Goal: Task Accomplishment & Management: Manage account settings

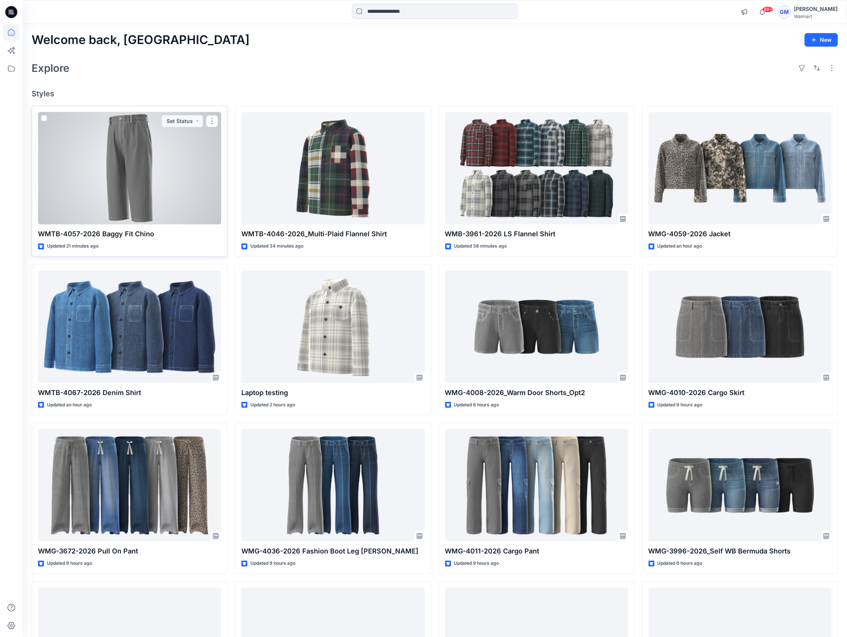
click at [163, 164] on div at bounding box center [129, 168] width 183 height 112
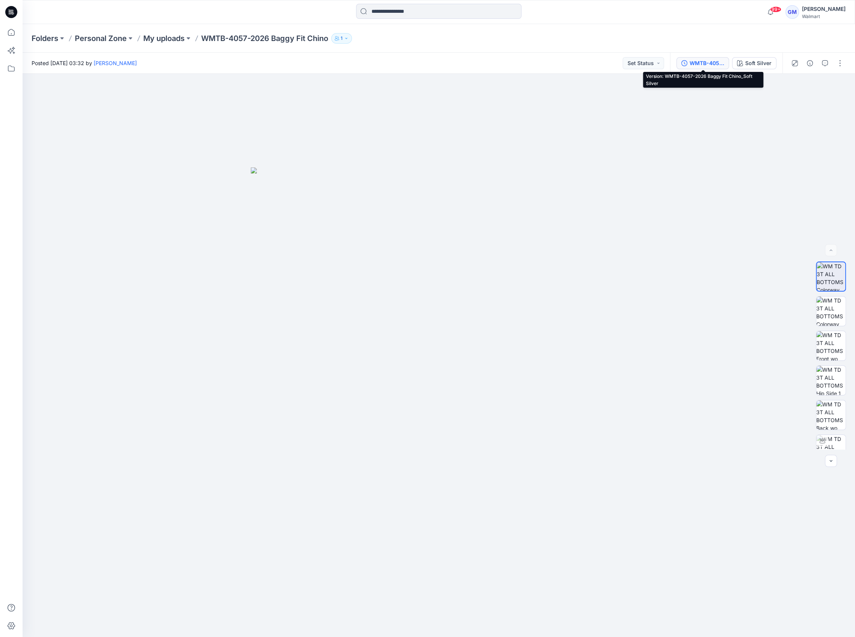
click at [711, 62] on div "WMTB-4057-2026 Baggy Fit Chino_Soft Silver" at bounding box center [707, 63] width 35 height 8
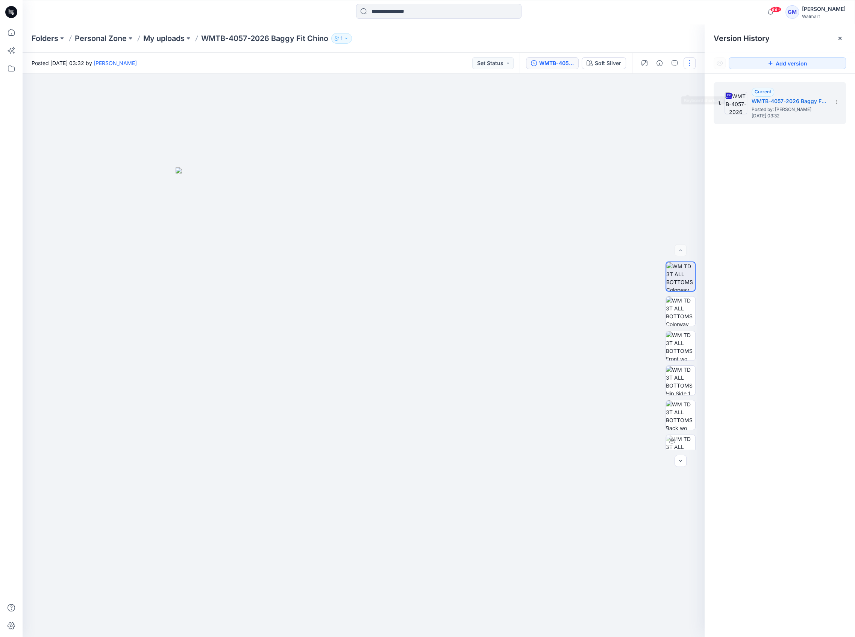
click at [693, 62] on button "button" at bounding box center [690, 63] width 12 height 12
click at [680, 101] on button "Edit" at bounding box center [657, 102] width 69 height 14
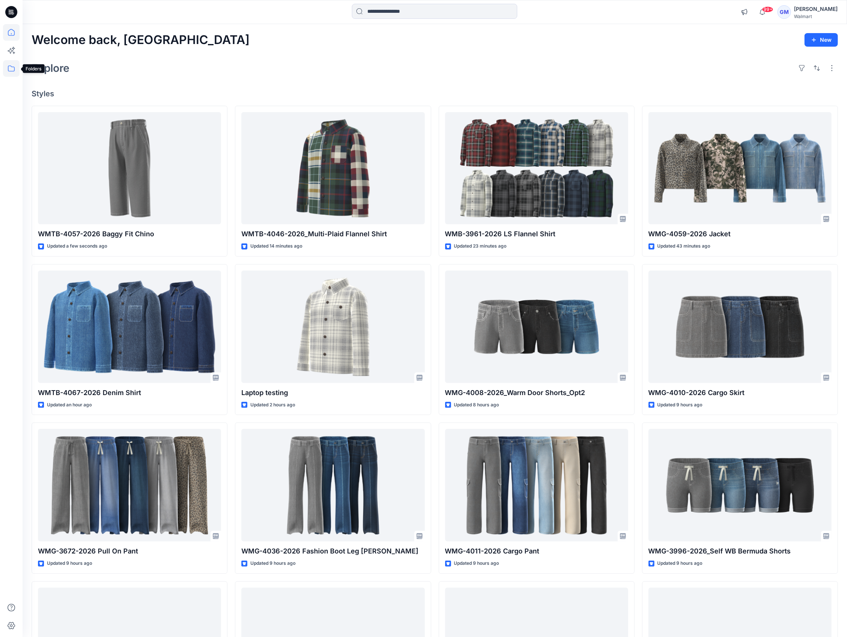
click at [11, 71] on icon at bounding box center [11, 68] width 7 height 6
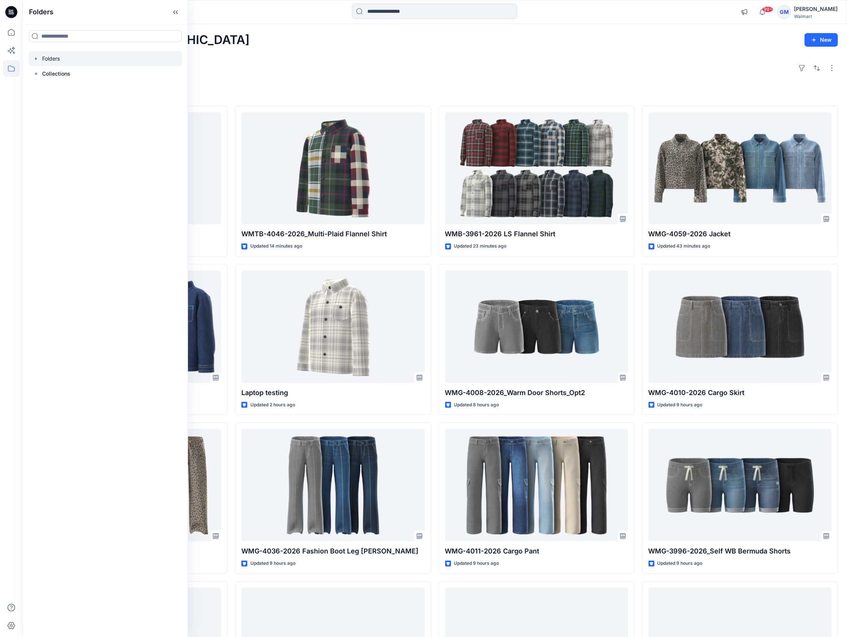
click at [59, 61] on div at bounding box center [105, 58] width 153 height 15
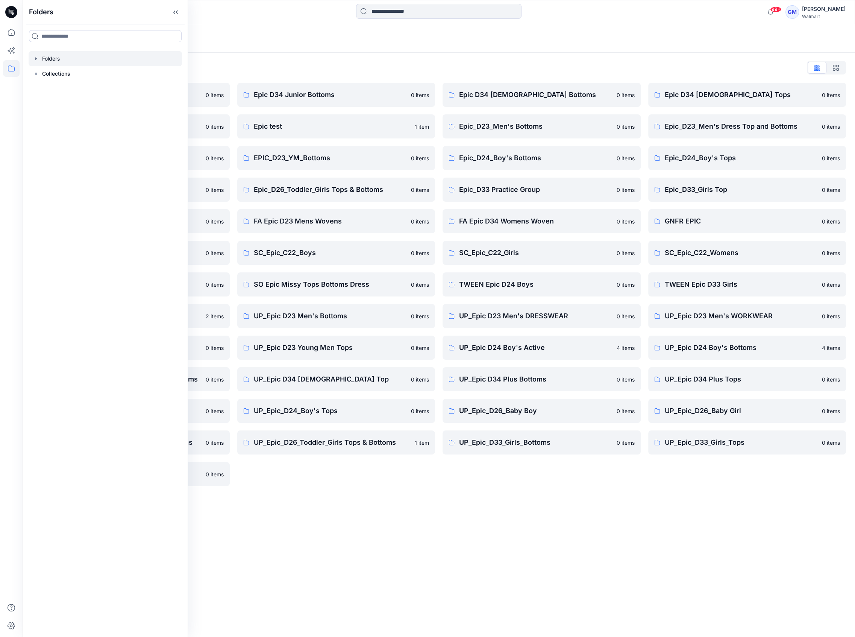
click at [430, 501] on div "Folders Folders List Epic D23 Young Men Tops 0 items Epic NYC practice board 0 …" at bounding box center [439, 330] width 833 height 613
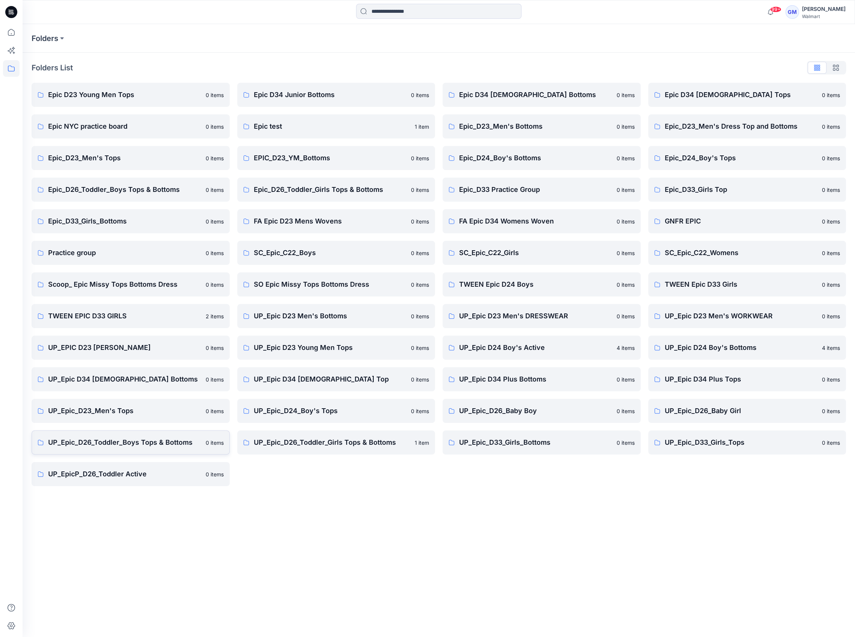
click at [117, 437] on p "UP_Epic_D26_Toddler_Boys Tops & Bottoms" at bounding box center [124, 442] width 153 height 11
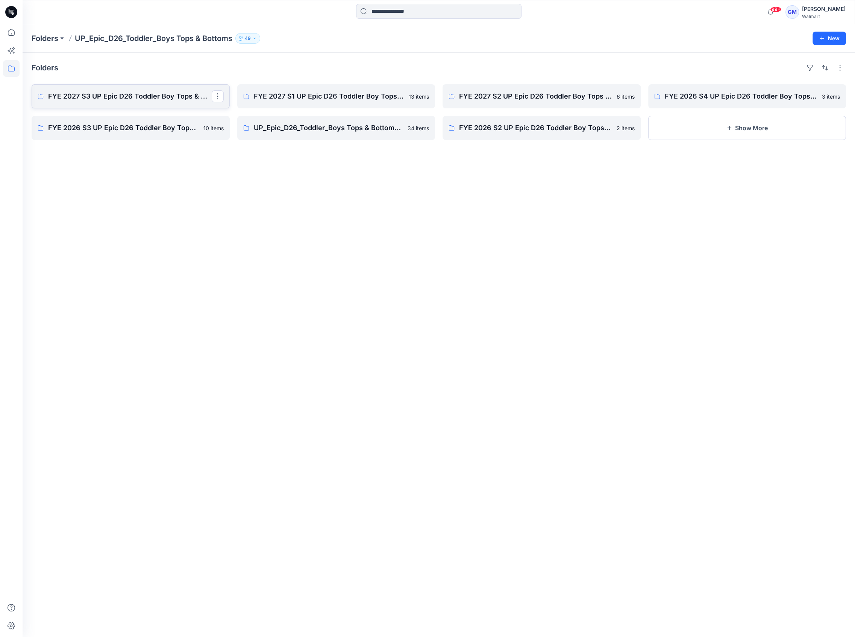
click at [140, 98] on p "FYE 2027 S3 UP Epic D26 Toddler Boy Tops & Bottoms" at bounding box center [130, 96] width 164 height 11
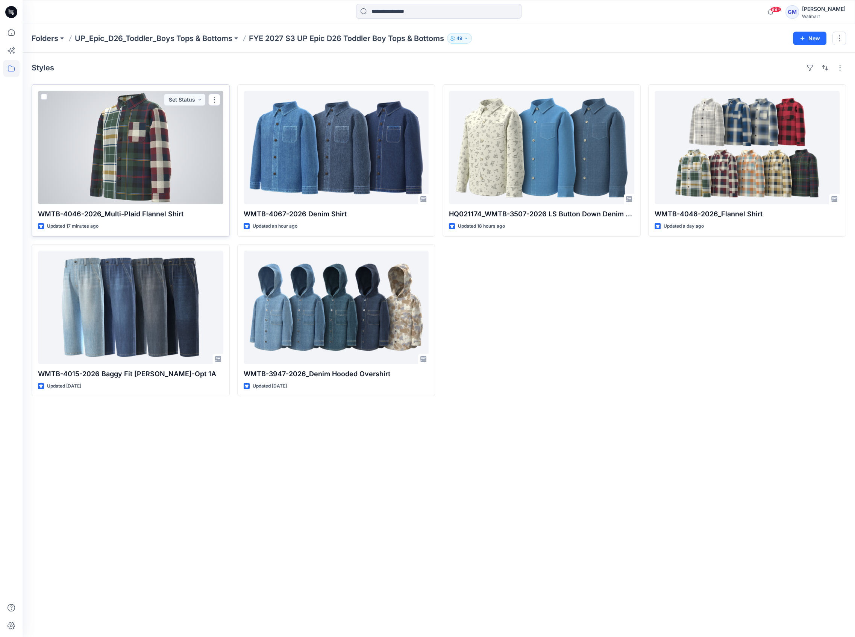
click at [121, 181] on div at bounding box center [130, 148] width 185 height 114
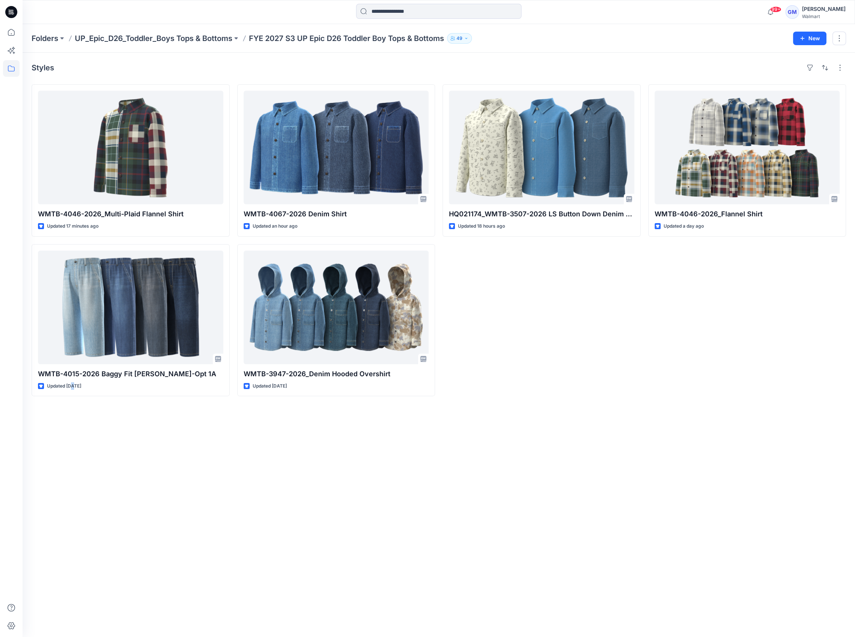
click at [72, 453] on div "Styles WMTB-4046-2026_Multi-Plaid Flannel Shirt Updated 17 minutes ago WMTB-401…" at bounding box center [439, 345] width 833 height 584
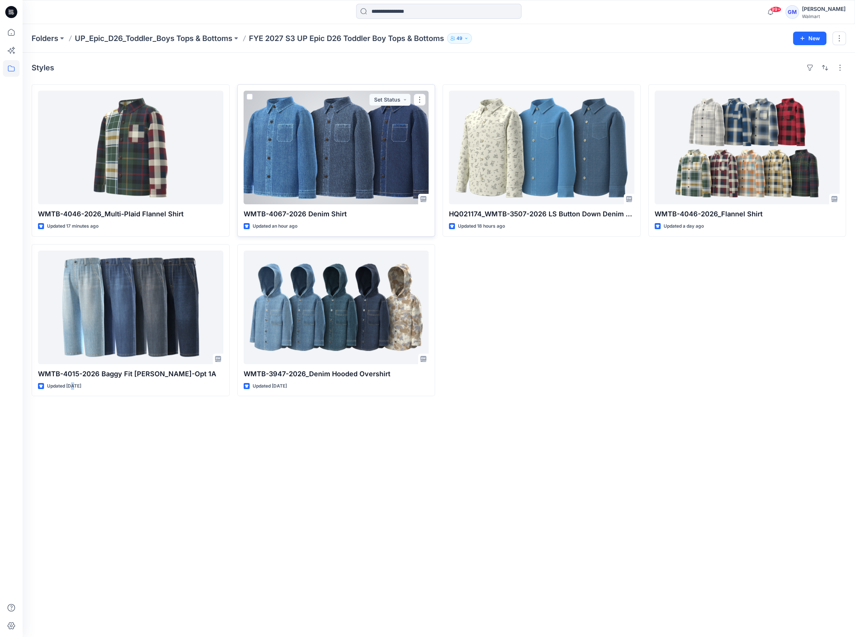
click at [363, 170] on div at bounding box center [336, 148] width 185 height 114
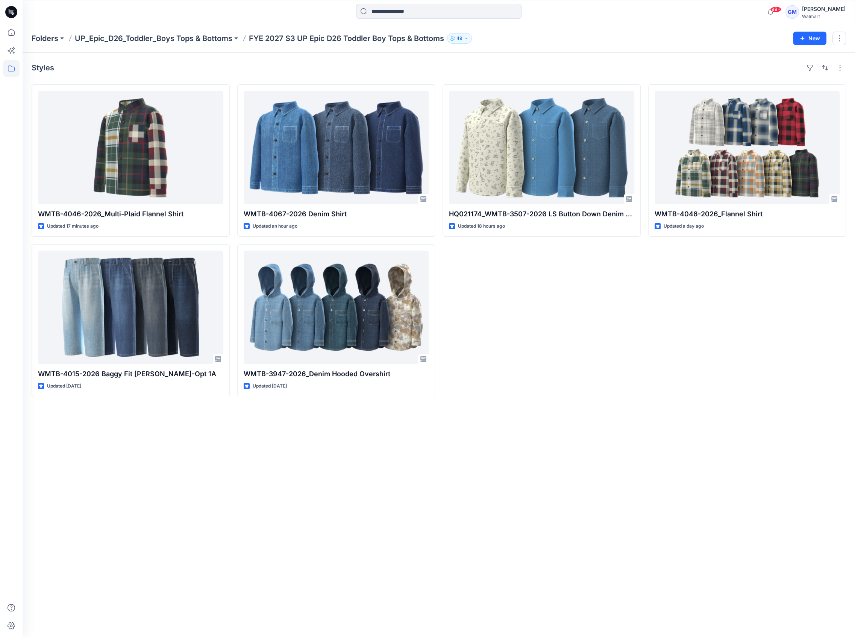
click at [79, 483] on div "Styles WMTB-4046-2026_Multi-Plaid Flannel Shirt Updated 17 minutes ago WMTB-401…" at bounding box center [439, 345] width 833 height 584
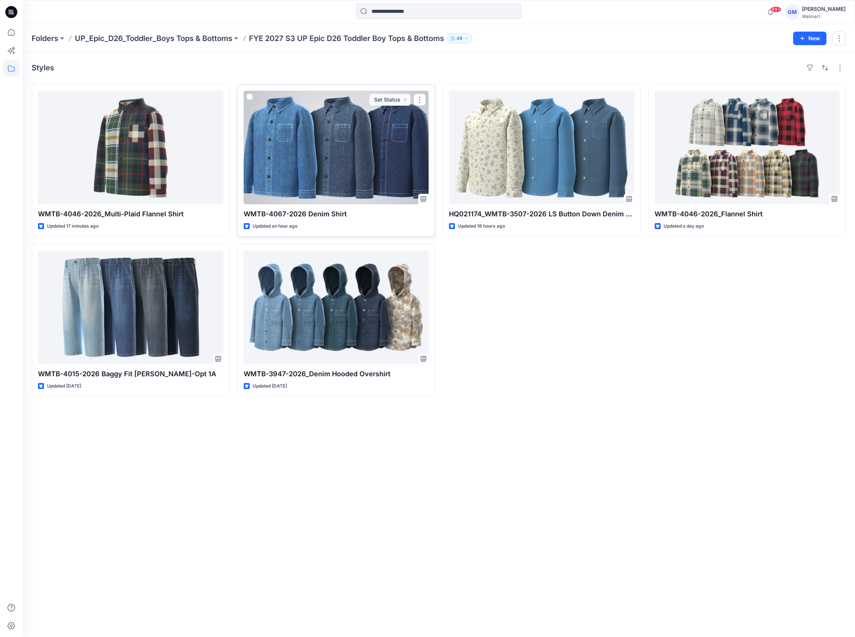
click at [350, 169] on div at bounding box center [336, 148] width 185 height 114
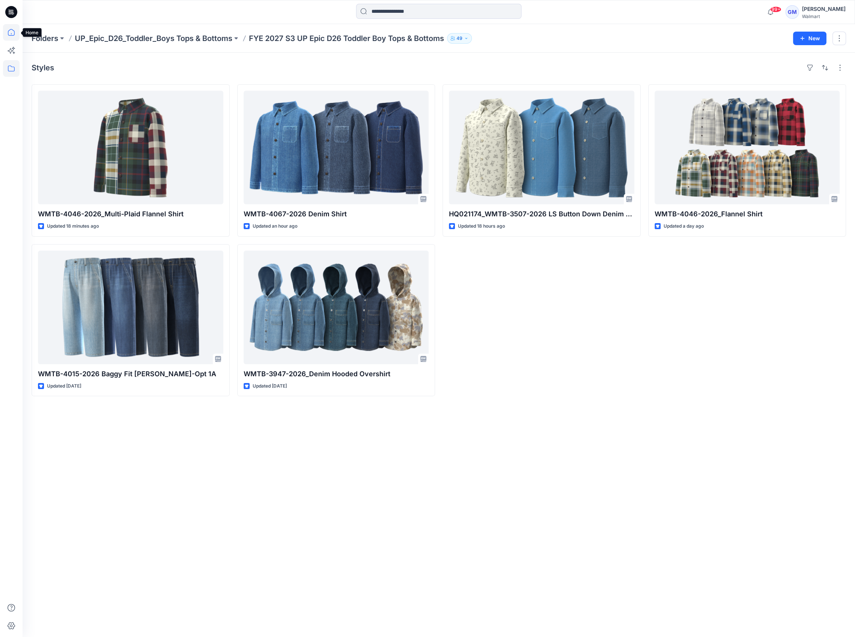
click at [15, 34] on icon at bounding box center [11, 32] width 17 height 17
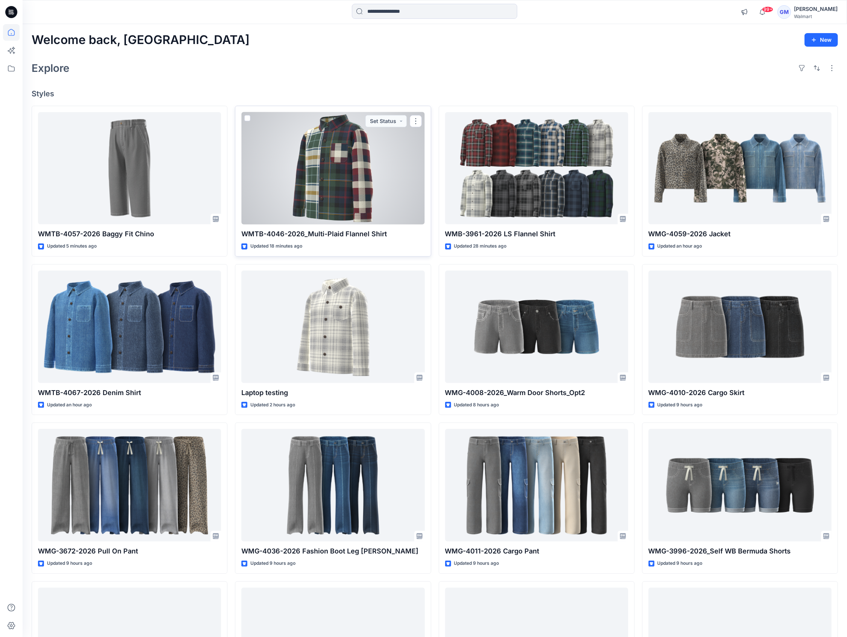
click at [337, 174] on div at bounding box center [332, 168] width 183 height 112
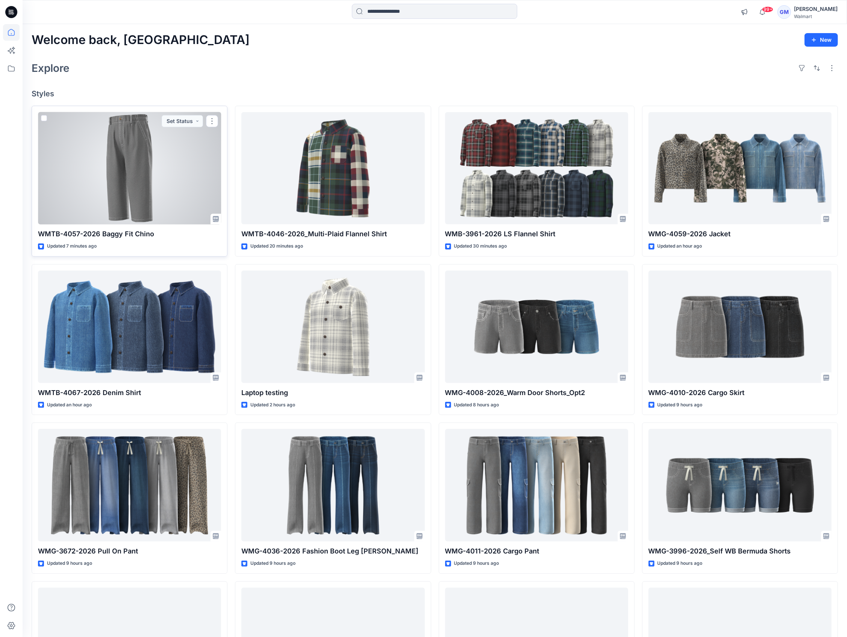
click at [164, 197] on div at bounding box center [129, 168] width 183 height 112
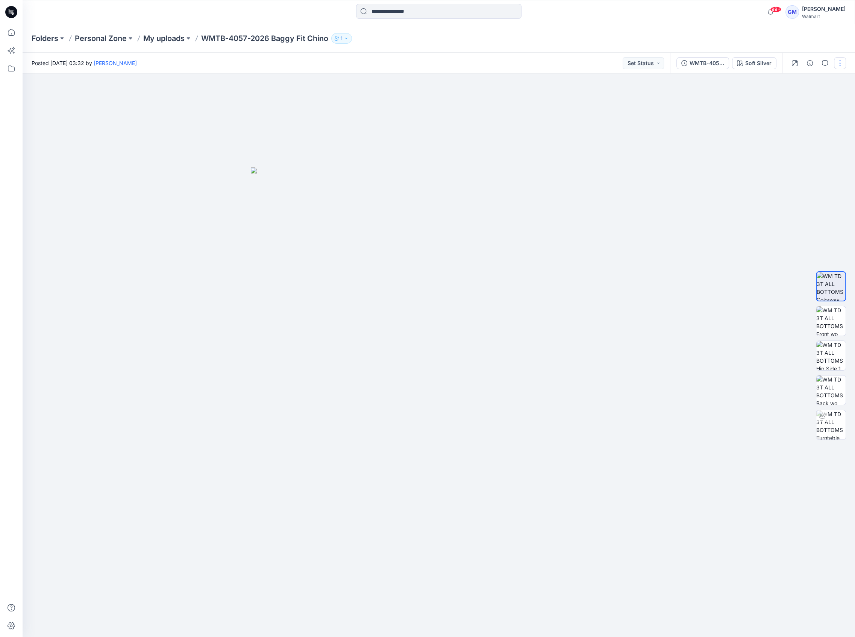
click at [842, 63] on button "button" at bounding box center [840, 63] width 12 height 12
click at [810, 97] on button "Edit" at bounding box center [808, 102] width 69 height 14
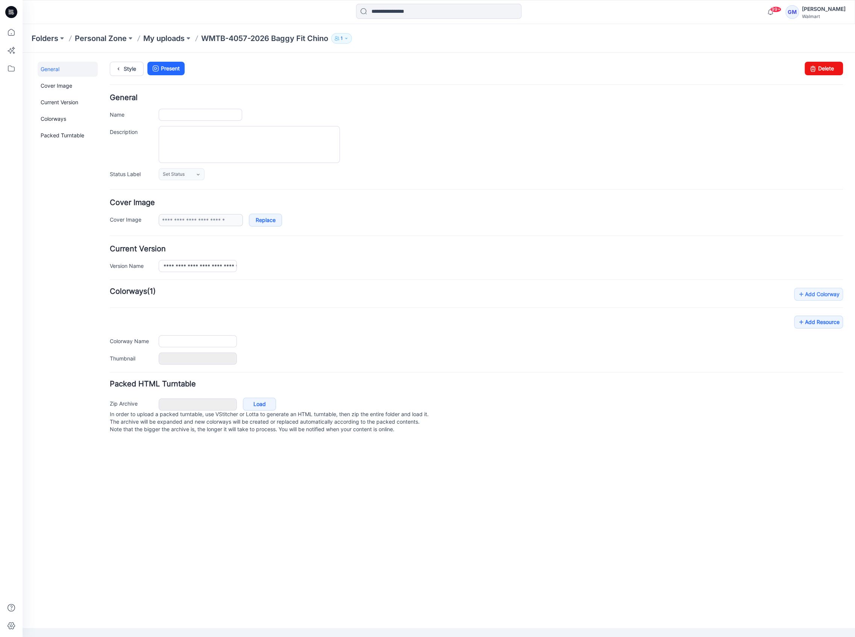
type input "**********"
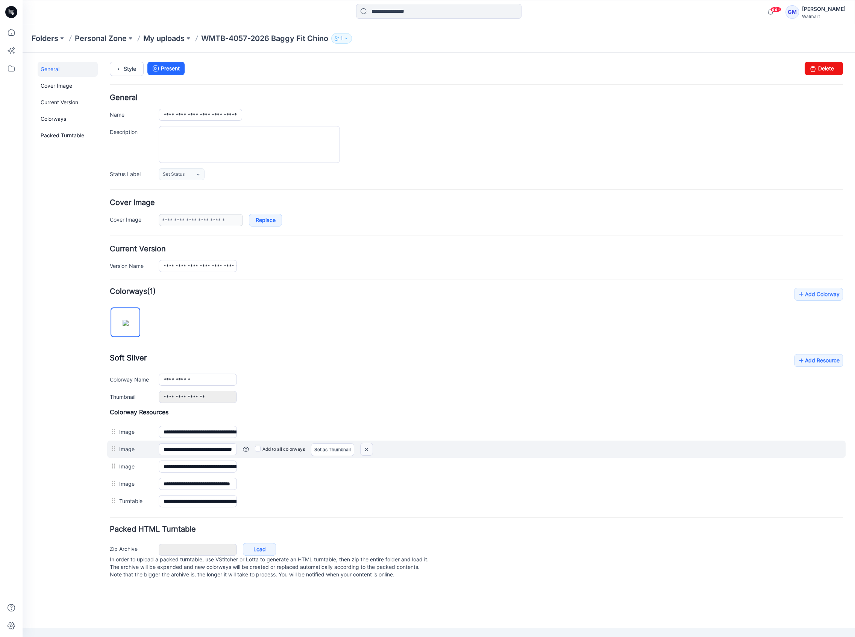
drag, startPoint x: 371, startPoint y: 448, endPoint x: 490, endPoint y: 102, distance: 365.6
click at [371, 448] on img at bounding box center [367, 449] width 12 height 12
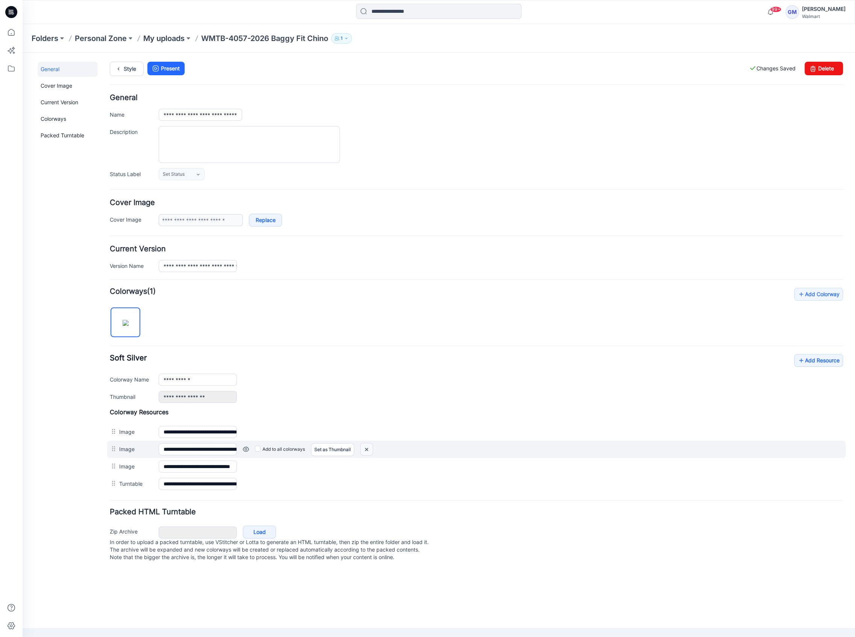
click at [369, 451] on img at bounding box center [367, 449] width 12 height 12
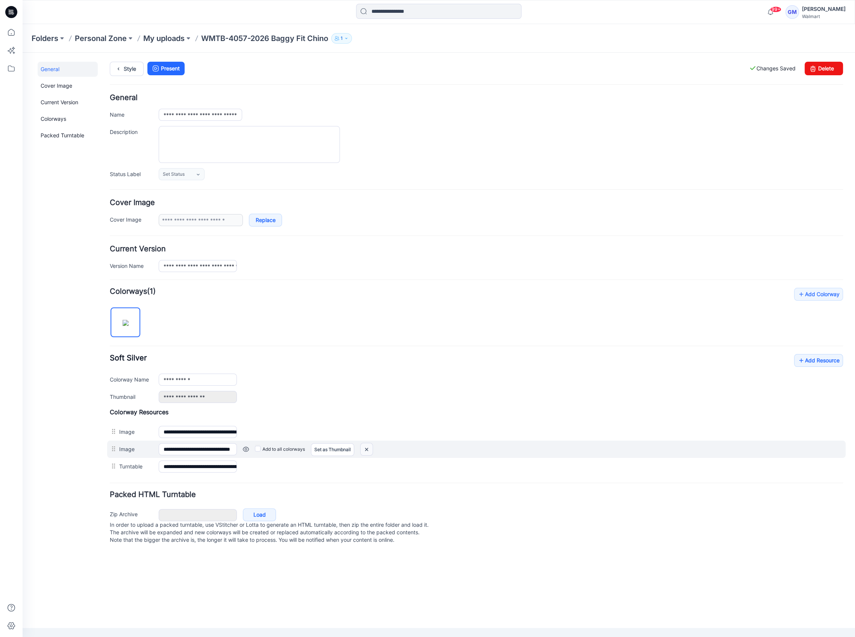
drag, startPoint x: 370, startPoint y: 452, endPoint x: 480, endPoint y: 100, distance: 367.9
click at [370, 452] on img at bounding box center [367, 449] width 12 height 12
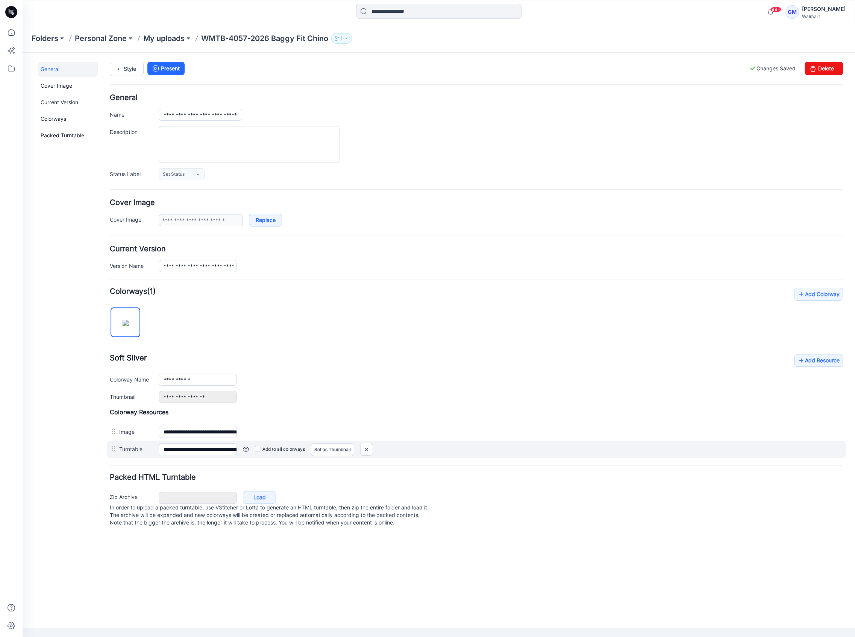
click at [375, 447] on div "Add to all colorways Set as Thumbnail Unset as Thumbnail" at bounding box center [540, 449] width 606 height 12
drag, startPoint x: 372, startPoint y: 448, endPoint x: 493, endPoint y: 90, distance: 377.6
click at [371, 448] on img at bounding box center [367, 449] width 12 height 12
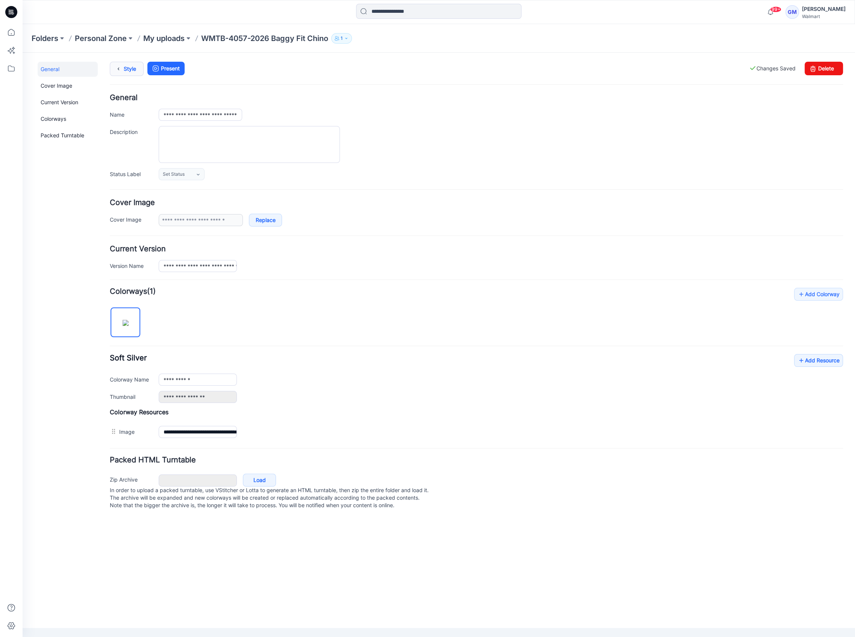
click at [138, 68] on link "Style" at bounding box center [127, 69] width 34 height 14
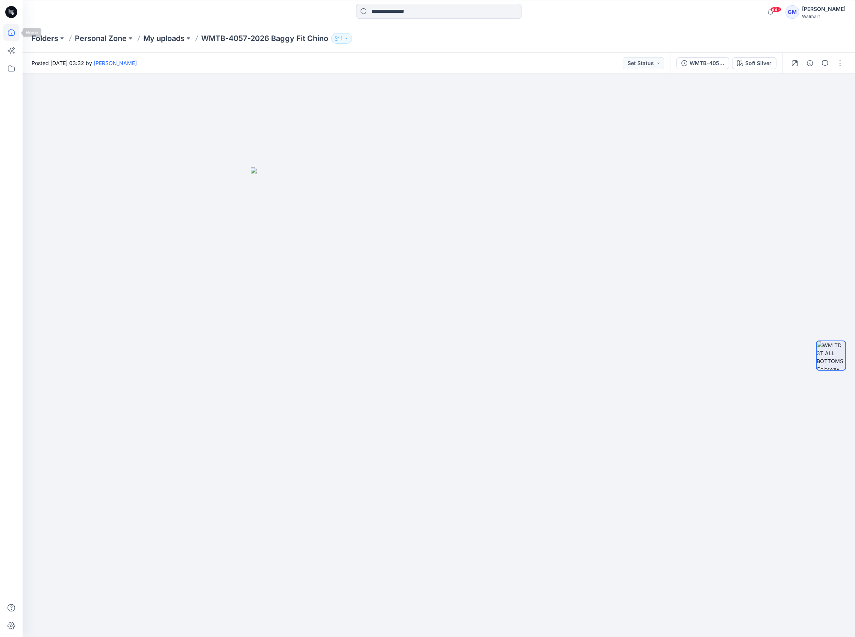
click at [15, 30] on icon at bounding box center [11, 32] width 17 height 17
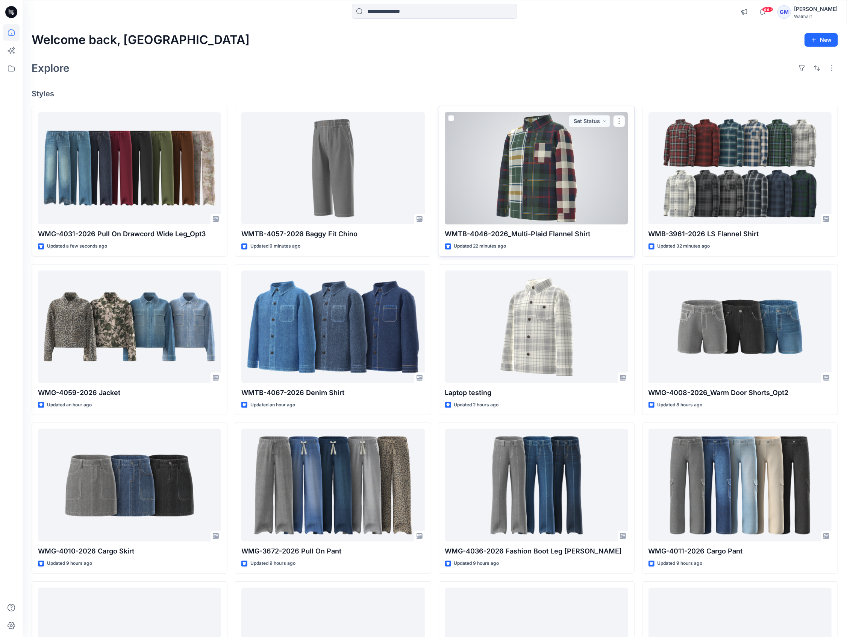
click at [526, 158] on div at bounding box center [536, 168] width 183 height 112
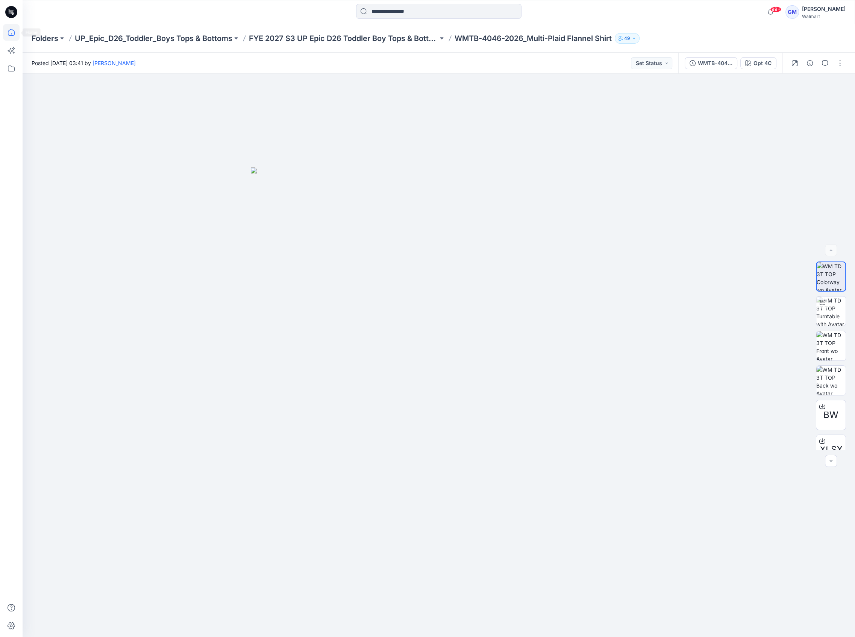
click at [7, 32] on icon at bounding box center [11, 32] width 17 height 17
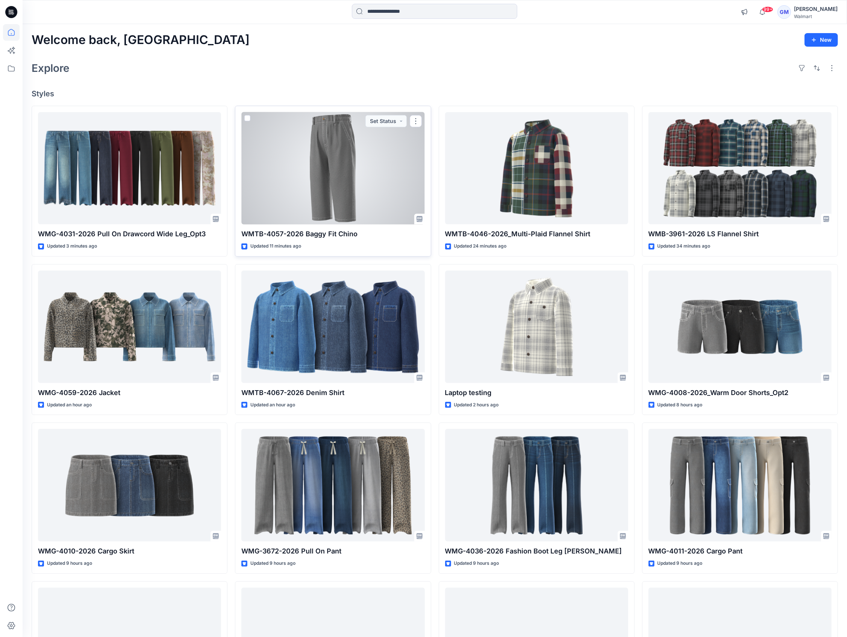
click at [337, 179] on div at bounding box center [332, 168] width 183 height 112
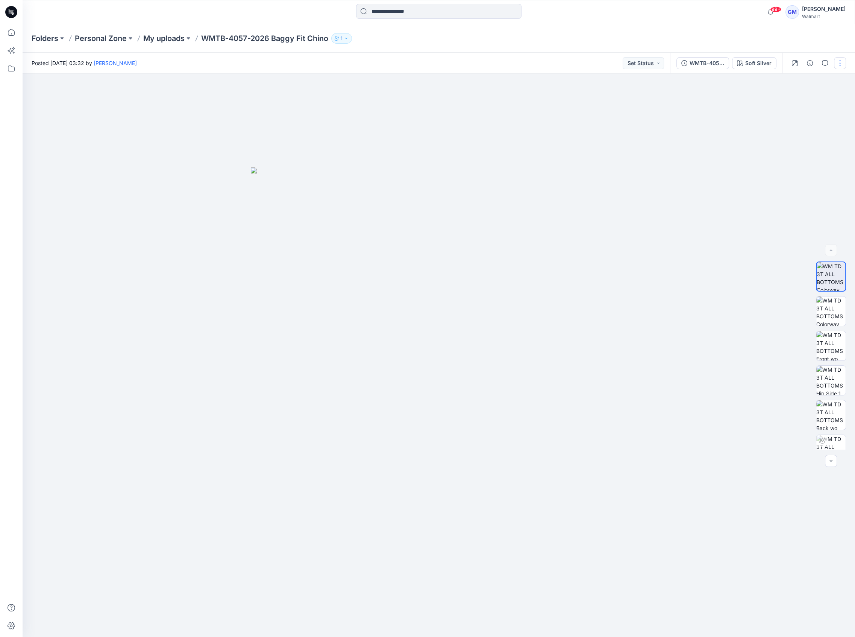
click at [843, 61] on button "button" at bounding box center [840, 63] width 12 height 12
click at [803, 103] on button "Edit" at bounding box center [808, 102] width 69 height 14
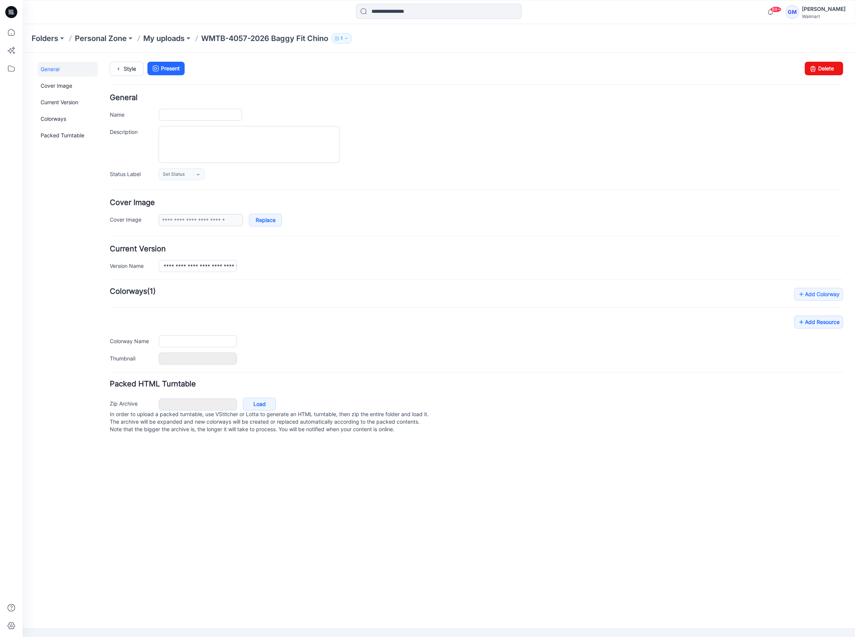
type input "**********"
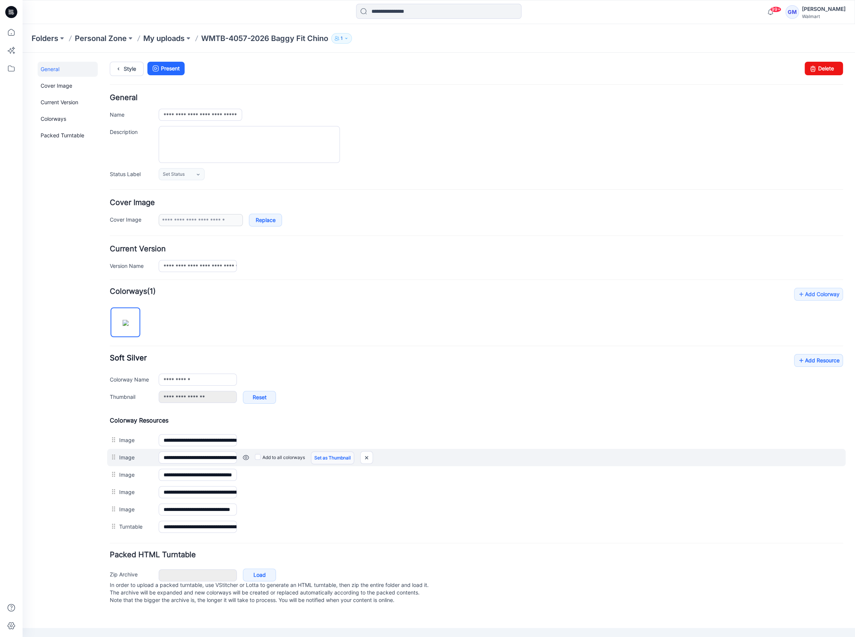
click at [337, 462] on link "Set as Thumbnail" at bounding box center [332, 457] width 43 height 13
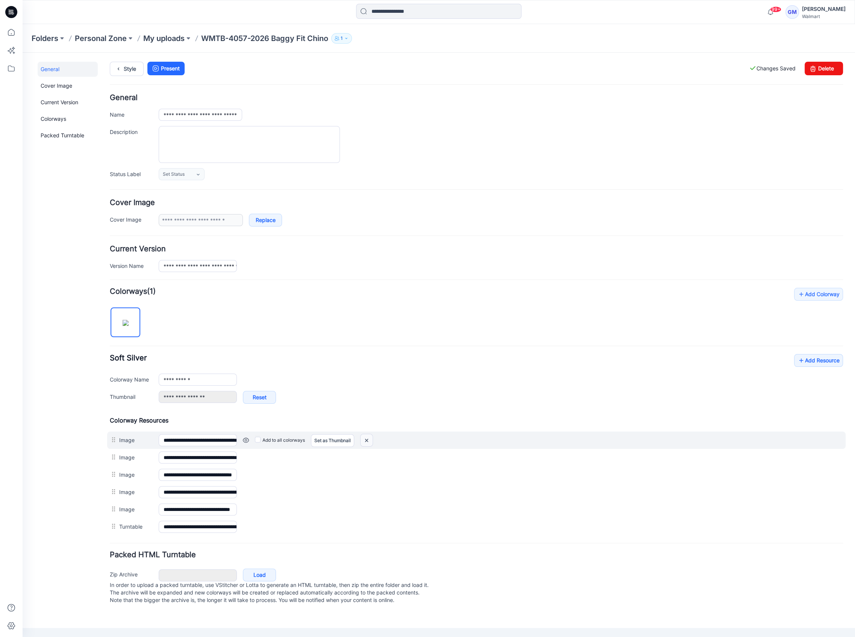
drag, startPoint x: 367, startPoint y: 439, endPoint x: 498, endPoint y: 101, distance: 362.2
click at [367, 439] on img at bounding box center [367, 440] width 12 height 12
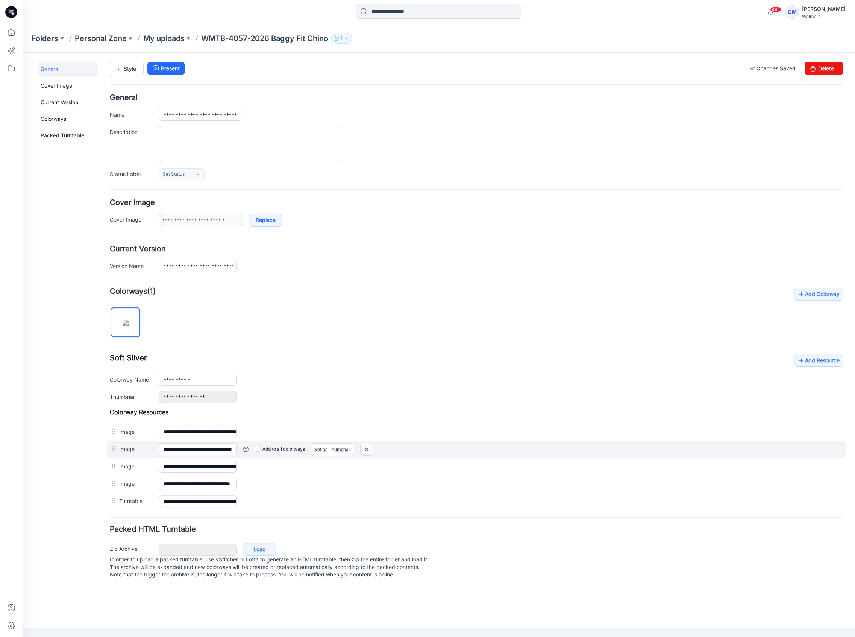
drag, startPoint x: 364, startPoint y: 450, endPoint x: 488, endPoint y: 96, distance: 374.6
click at [364, 450] on img at bounding box center [367, 449] width 12 height 12
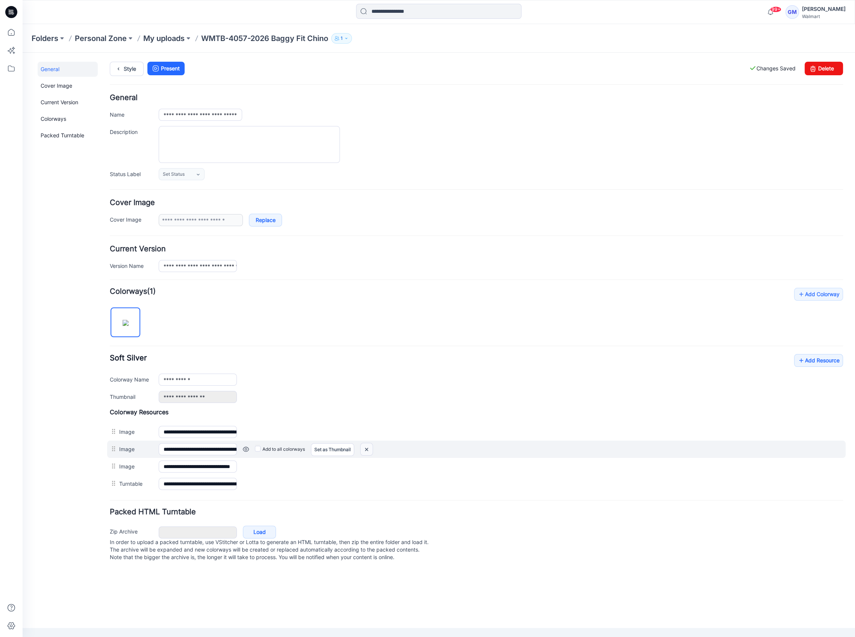
click at [361, 447] on img at bounding box center [367, 449] width 12 height 12
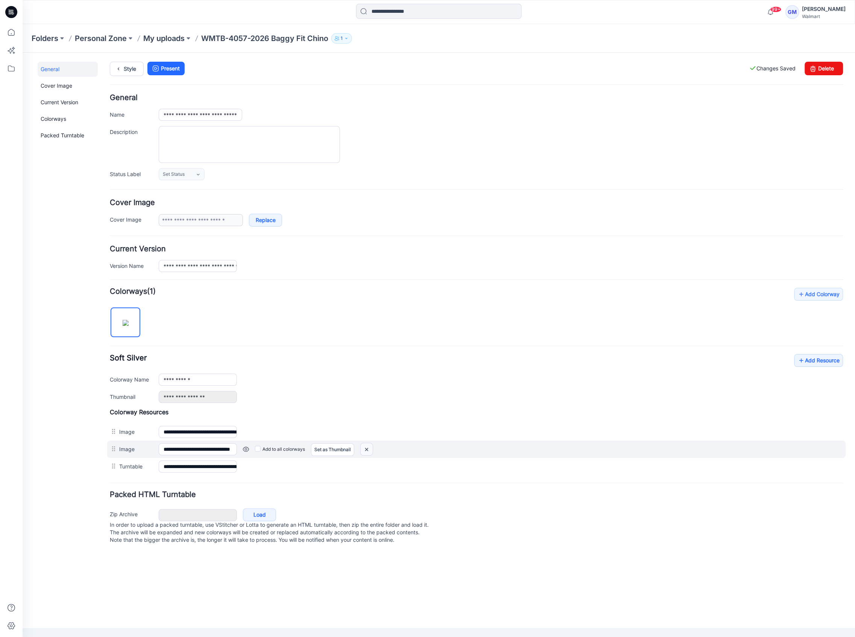
drag, startPoint x: 368, startPoint y: 451, endPoint x: 491, endPoint y: 94, distance: 377.5
click at [368, 451] on img at bounding box center [367, 449] width 12 height 12
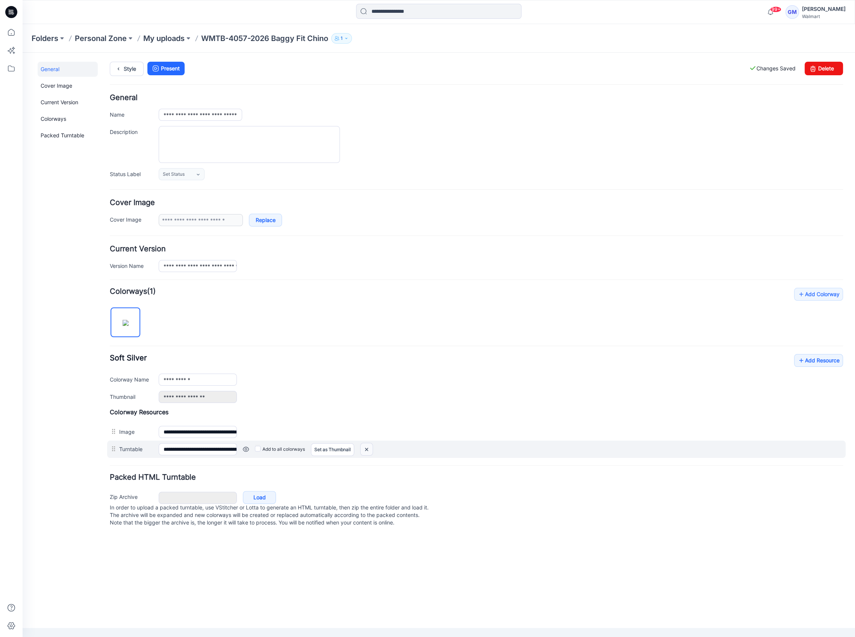
drag, startPoint x: 364, startPoint y: 448, endPoint x: 485, endPoint y: 100, distance: 368.5
click at [364, 448] on img at bounding box center [367, 449] width 12 height 12
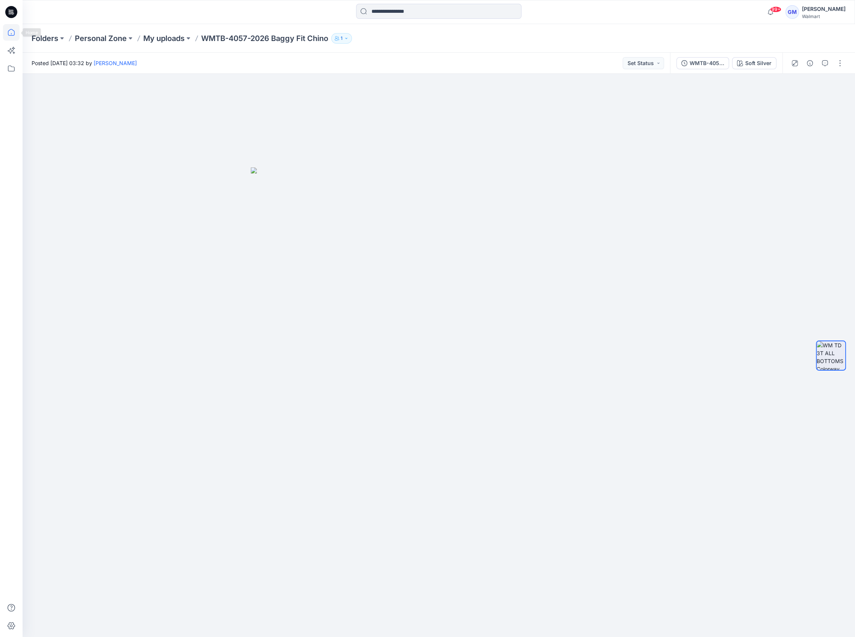
click at [8, 29] on icon at bounding box center [11, 32] width 17 height 17
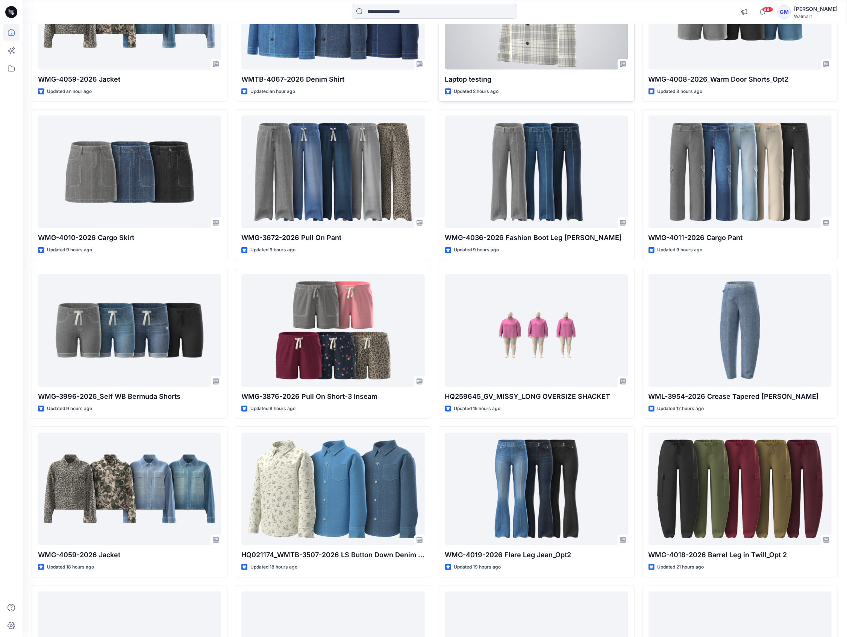
scroll to position [334, 0]
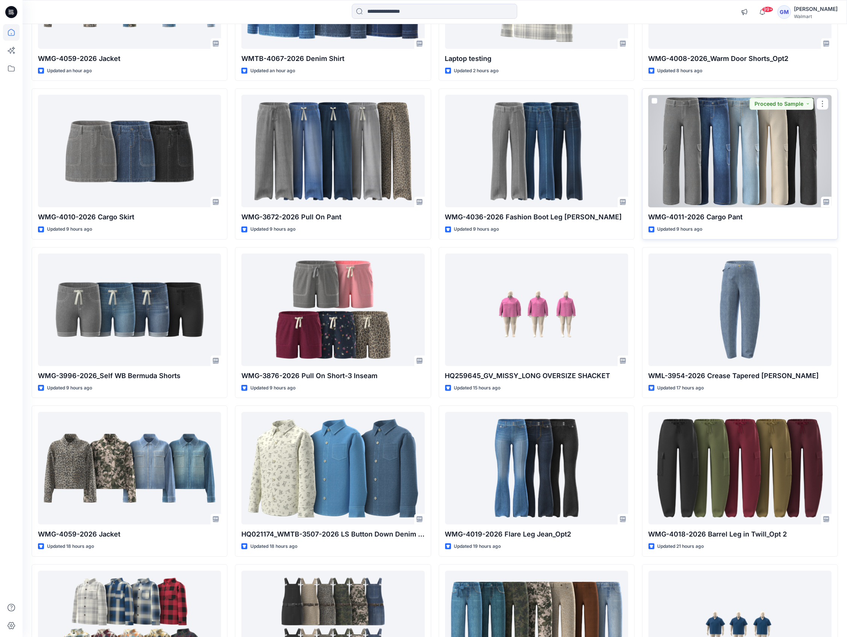
click at [755, 149] on div at bounding box center [740, 151] width 183 height 112
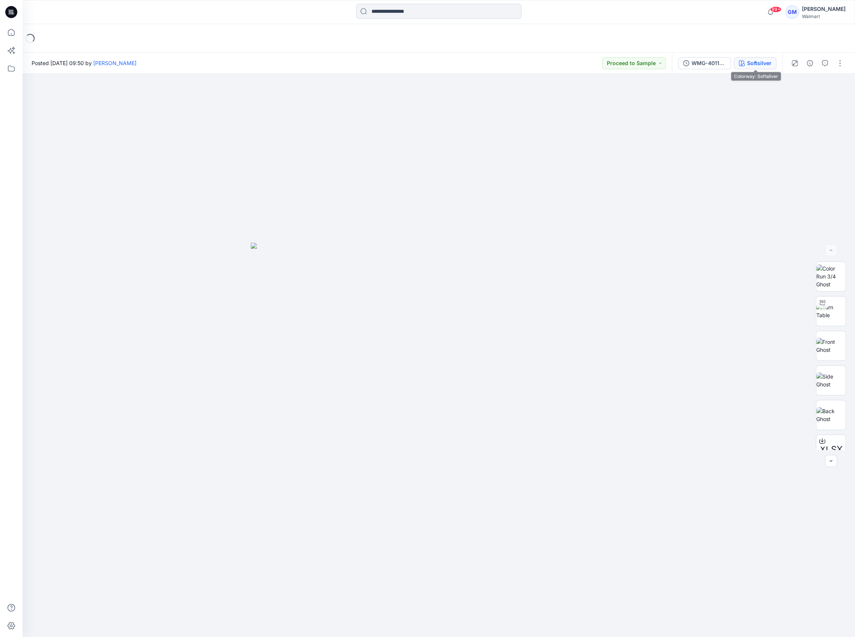
click at [752, 63] on div "Softsilver" at bounding box center [759, 63] width 24 height 8
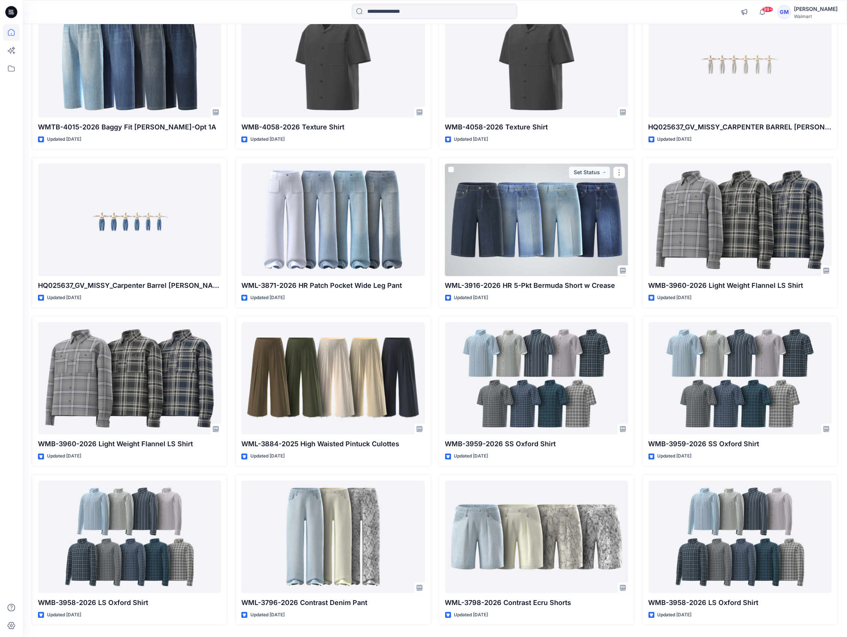
scroll to position [1399, 0]
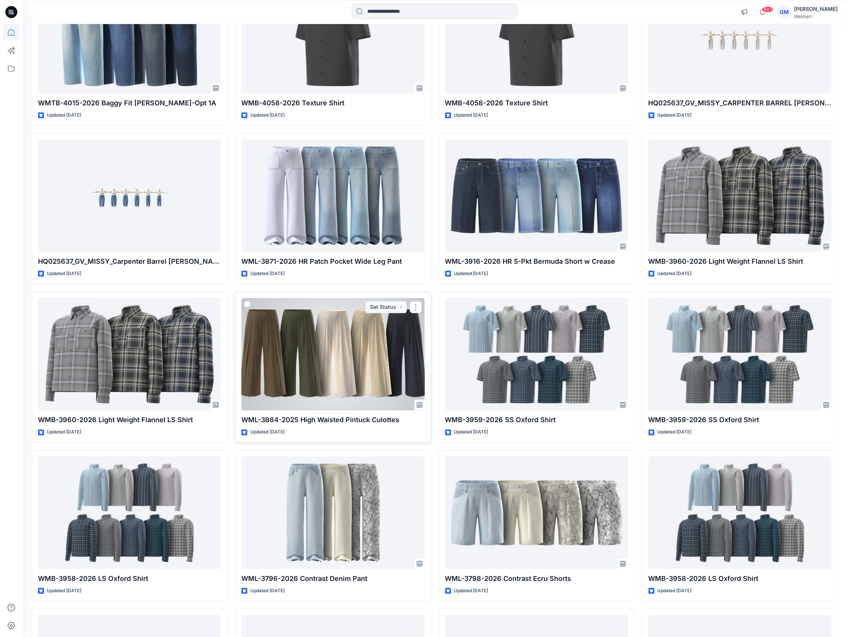
click at [330, 368] on div at bounding box center [332, 354] width 183 height 112
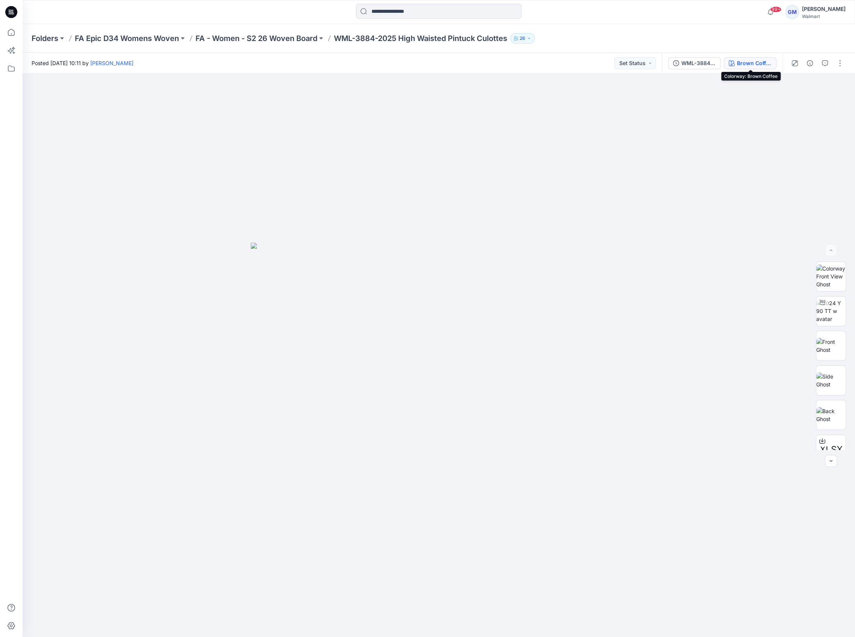
click at [753, 61] on div "Brown Coffee" at bounding box center [754, 63] width 35 height 8
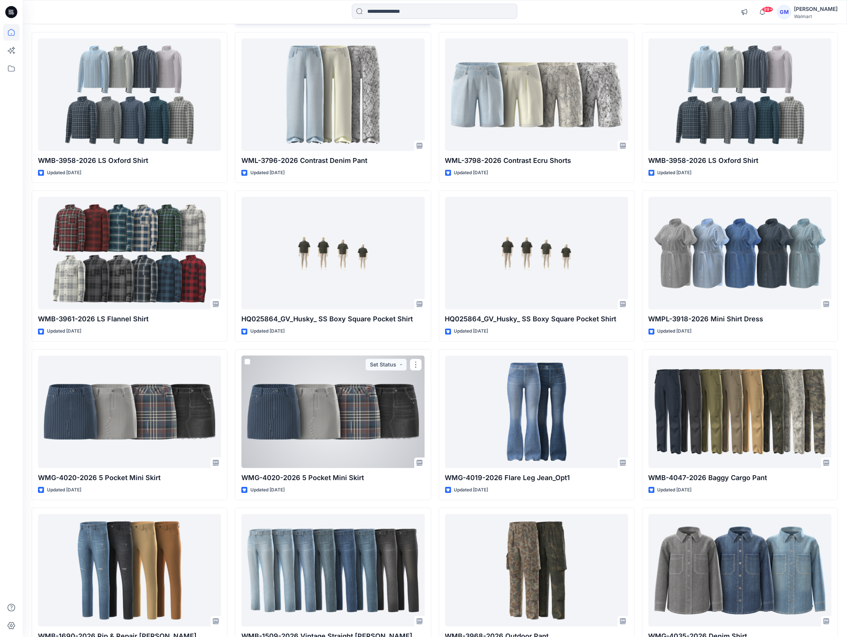
scroll to position [1874, 0]
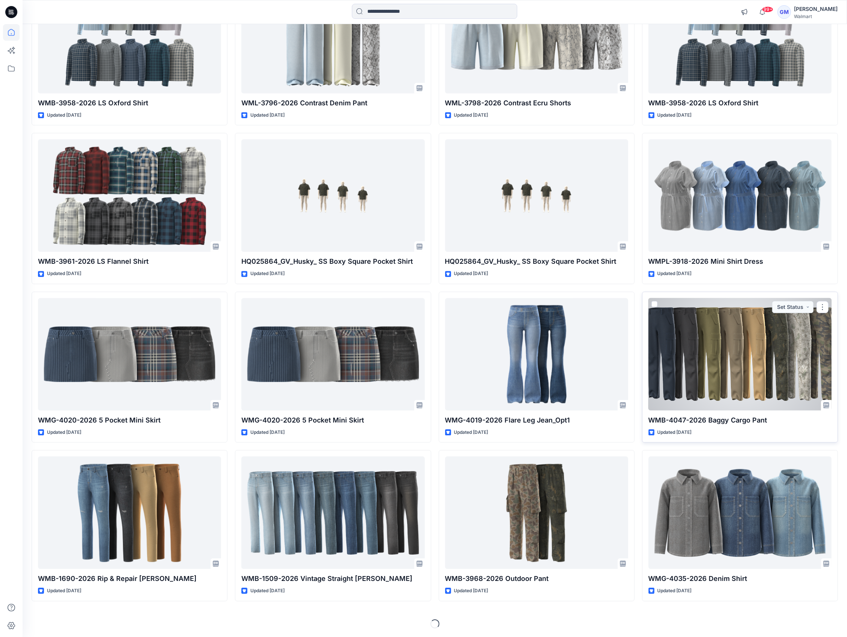
click at [724, 342] on div at bounding box center [740, 354] width 183 height 112
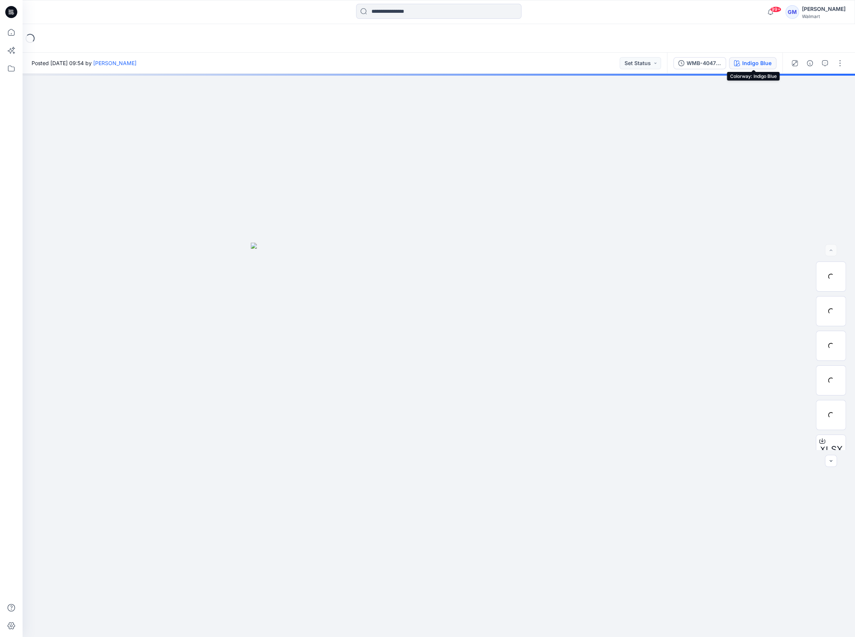
click at [751, 62] on div "Indigo Blue" at bounding box center [756, 63] width 29 height 8
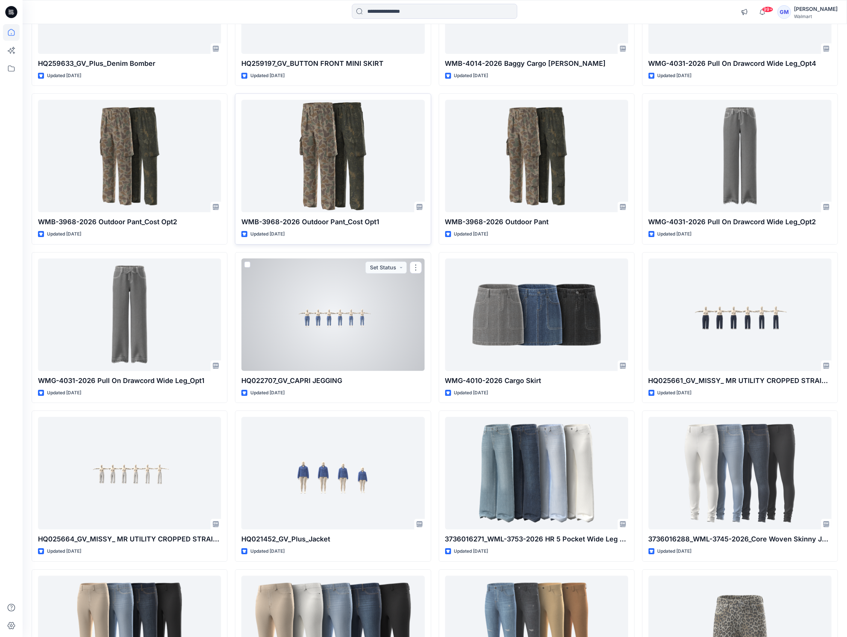
scroll to position [4726, 0]
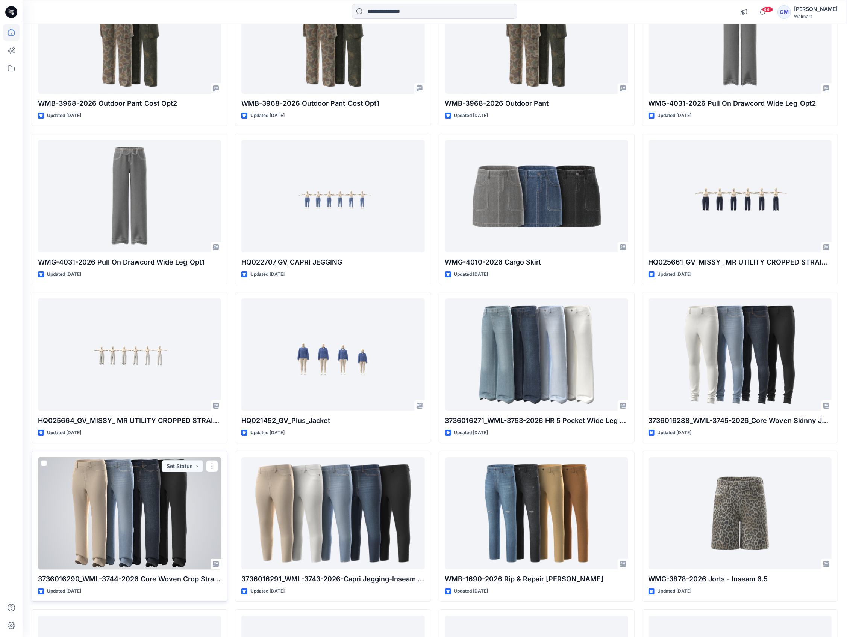
click at [141, 552] on div at bounding box center [129, 513] width 183 height 112
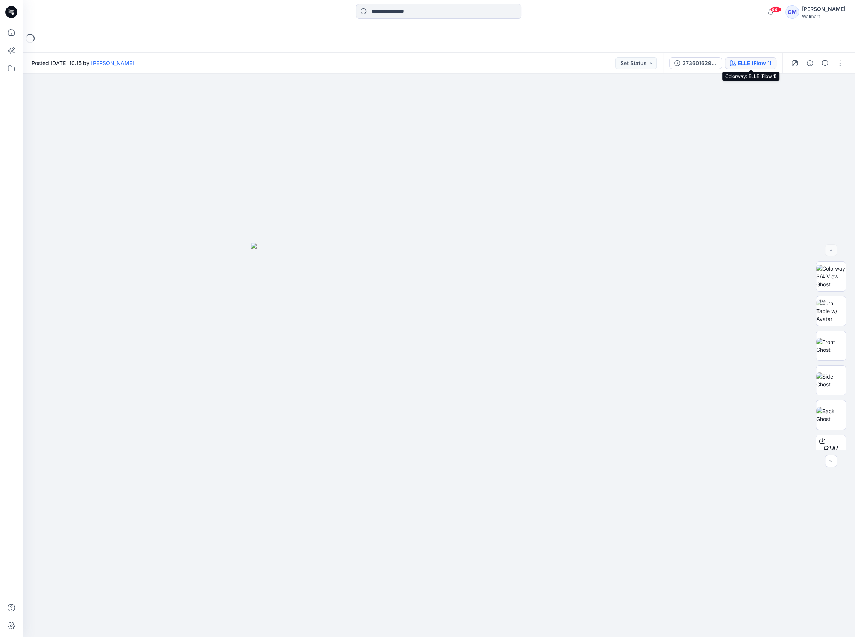
click at [755, 62] on div "ELLE (Flow 1)" at bounding box center [754, 63] width 33 height 8
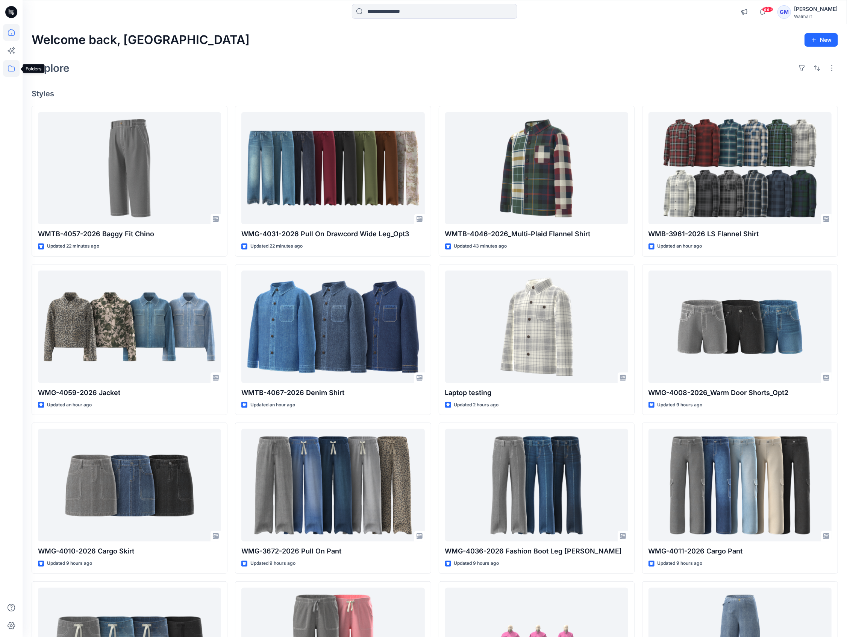
click at [11, 70] on icon at bounding box center [11, 68] width 17 height 17
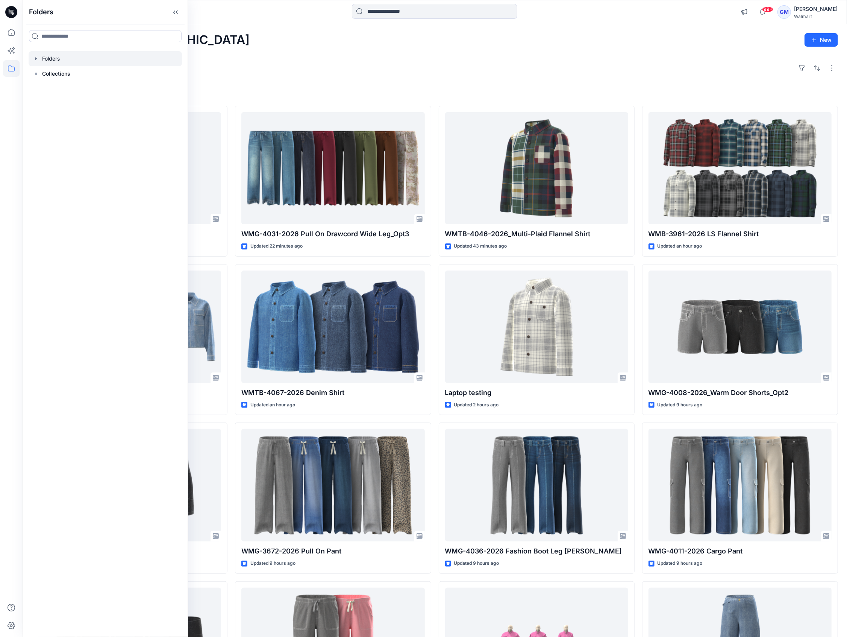
click at [81, 59] on div at bounding box center [105, 58] width 153 height 15
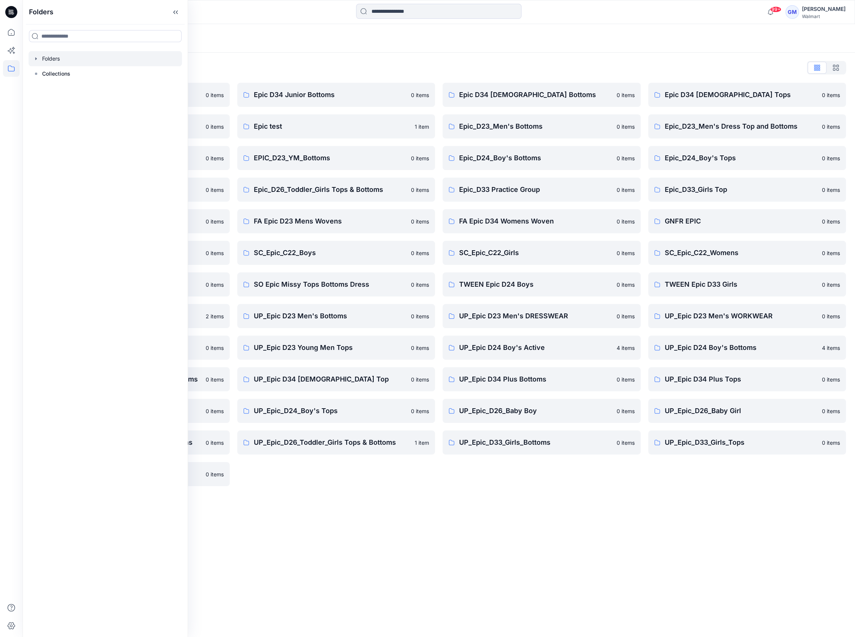
click at [278, 62] on div "Folders List" at bounding box center [439, 68] width 815 height 12
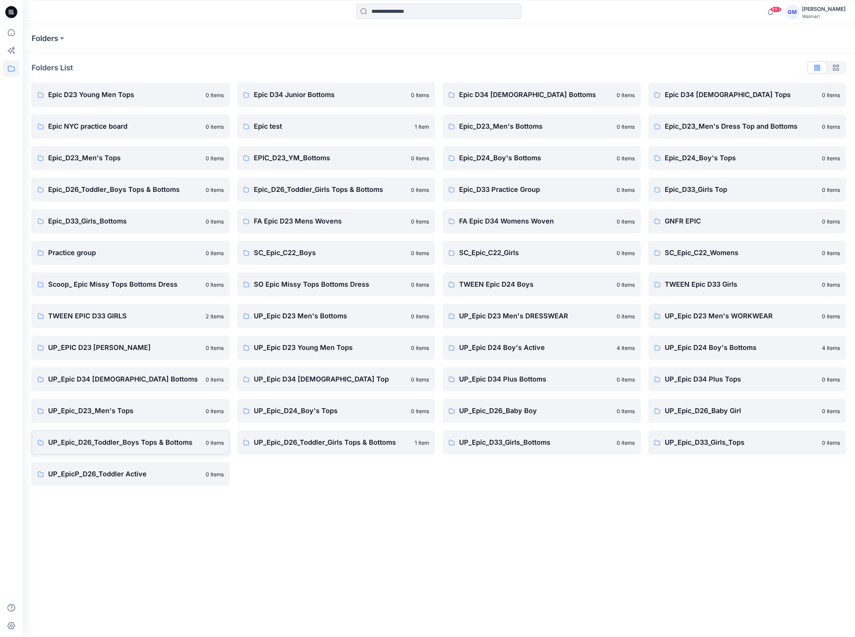
click at [151, 443] on p "UP_Epic_D26_Toddler_Boys Tops & Bottoms" at bounding box center [124, 442] width 153 height 11
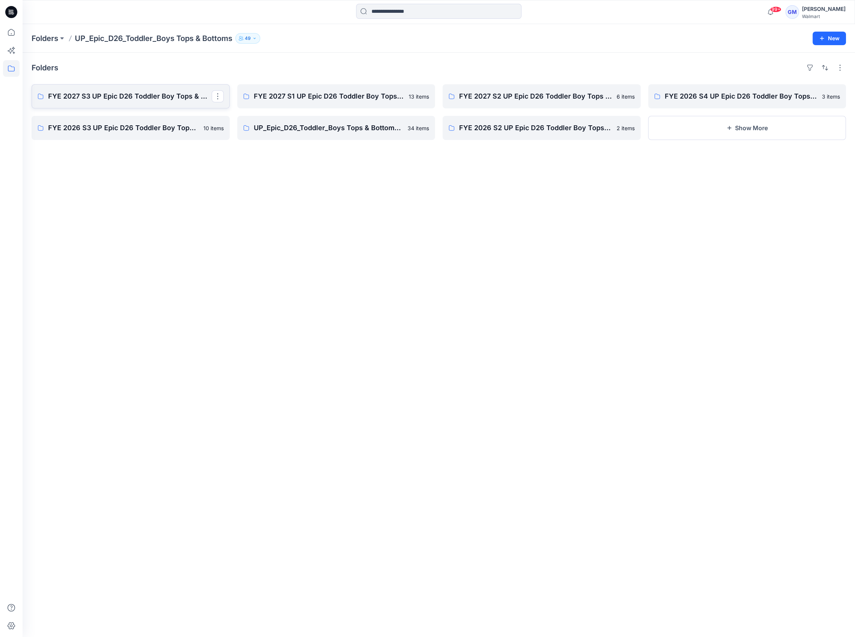
click at [168, 100] on p "FYE 2027 S3 UP Epic D26 Toddler Boy Tops & Bottoms" at bounding box center [130, 96] width 164 height 11
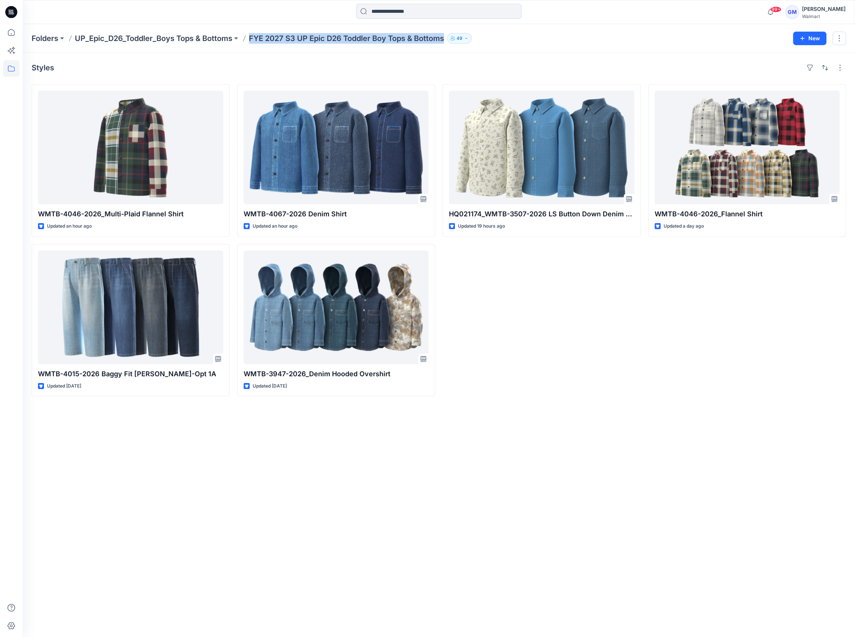
drag, startPoint x: 250, startPoint y: 38, endPoint x: 449, endPoint y: 42, distance: 198.6
click at [449, 42] on div "Folders UP_Epic_D26_Toddler_Boys Tops & Bottoms FYE 2027 S3 UP Epic D26 Toddler…" at bounding box center [410, 38] width 756 height 11
copy p "FYE 2027 S3 UP Epic D26 Toddler Boy Tops & Bottoms"
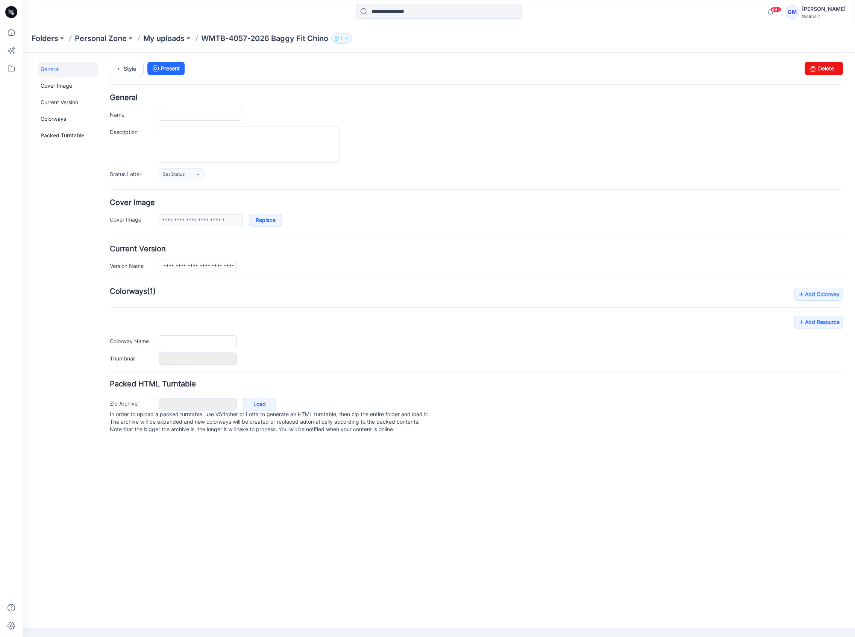
type input "**********"
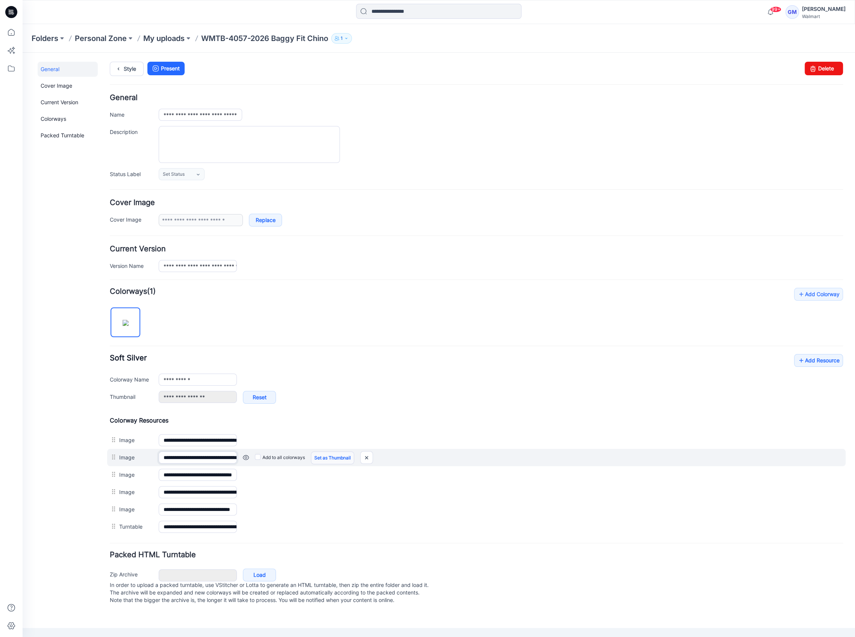
scroll to position [0, 42]
drag, startPoint x: 209, startPoint y: 451, endPoint x: 337, endPoint y: 459, distance: 127.7
click at [337, 459] on div "**********" at bounding box center [476, 457] width 739 height 17
click at [335, 459] on link "Set as Thumbnail" at bounding box center [332, 457] width 43 height 13
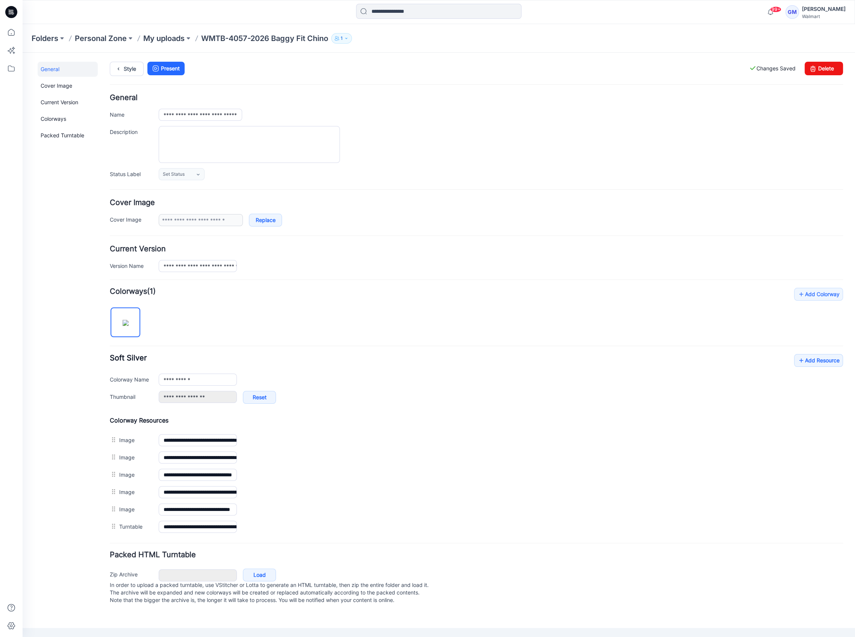
drag, startPoint x: 371, startPoint y: 438, endPoint x: 503, endPoint y: 102, distance: 361.2
click at [23, 53] on img at bounding box center [23, 53] width 0 height 0
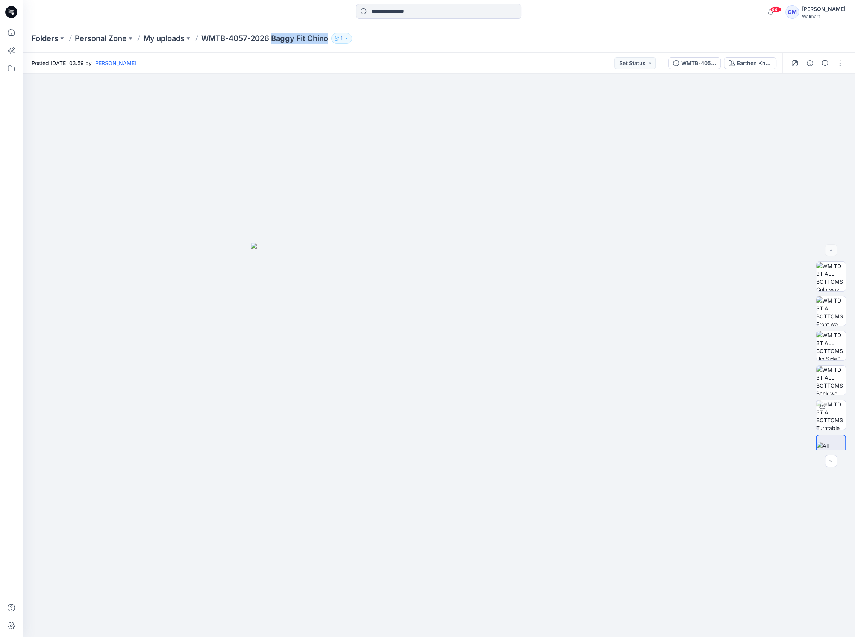
drag, startPoint x: 274, startPoint y: 36, endPoint x: 330, endPoint y: 38, distance: 56.4
click at [328, 38] on p "WMTB-4057-2026 Baggy Fit Chino" at bounding box center [264, 38] width 127 height 11
copy p "Baggy Fit Chino"
click at [812, 62] on icon "button" at bounding box center [810, 63] width 6 height 6
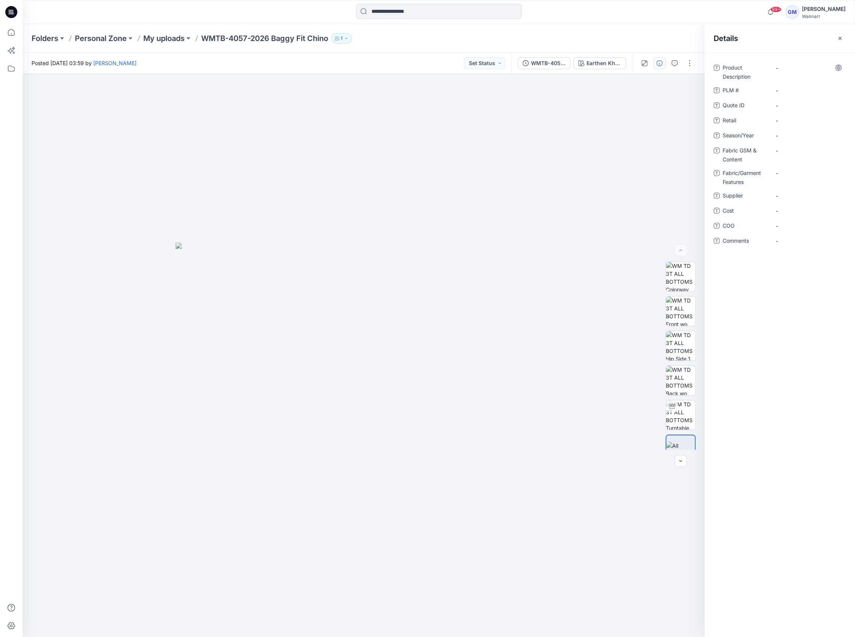
click at [801, 75] on div "-" at bounding box center [808, 72] width 75 height 20
click at [802, 70] on Description "-" at bounding box center [808, 68] width 65 height 8
type textarea "**********"
click at [801, 136] on span "-" at bounding box center [808, 136] width 65 height 8
type textarea "**********"
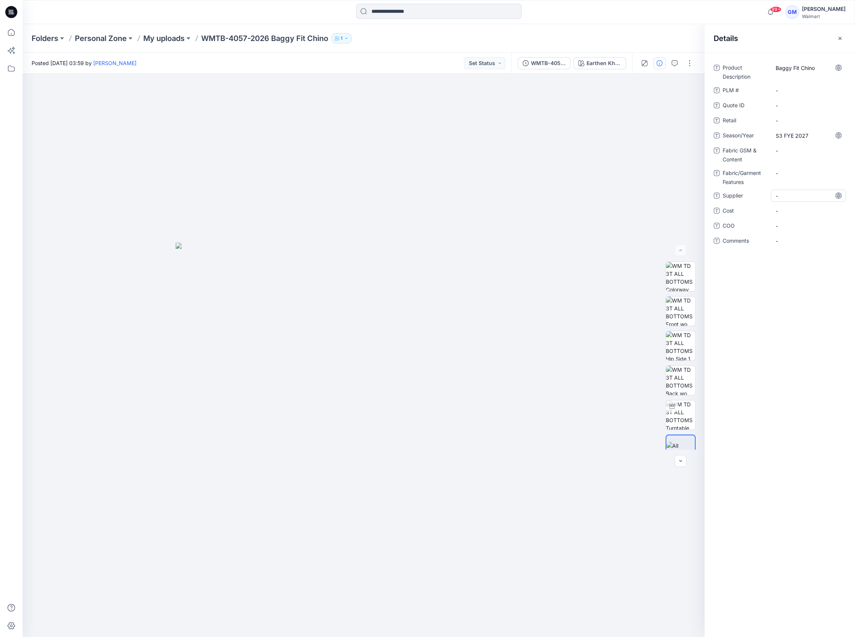
click at [801, 192] on span "-" at bounding box center [808, 196] width 65 height 8
type textarea "****"
click at [793, 224] on span "-" at bounding box center [808, 226] width 65 height 8
type textarea "**"
click at [671, 403] on icon at bounding box center [672, 406] width 6 height 6
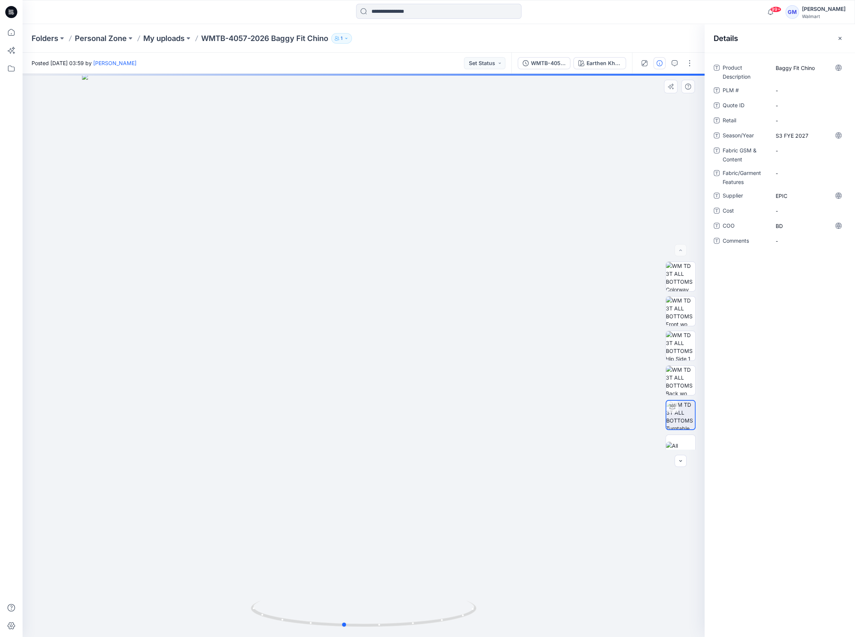
drag, startPoint x: 364, startPoint y: 628, endPoint x: 323, endPoint y: 511, distance: 123.4
click at [118, 597] on div at bounding box center [364, 355] width 682 height 563
click at [671, 445] on img at bounding box center [680, 449] width 29 height 16
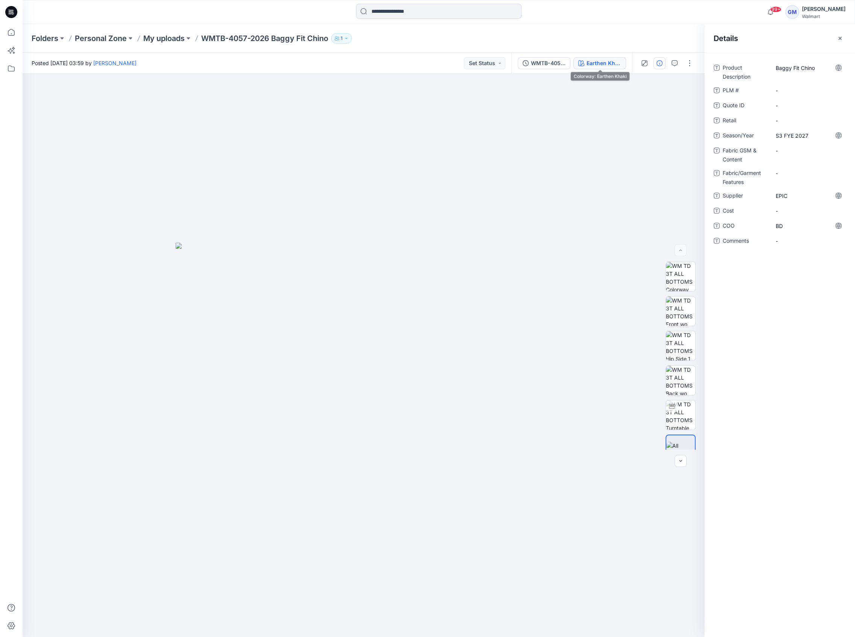
click at [620, 62] on div "Earthen Khaki" at bounding box center [604, 63] width 35 height 8
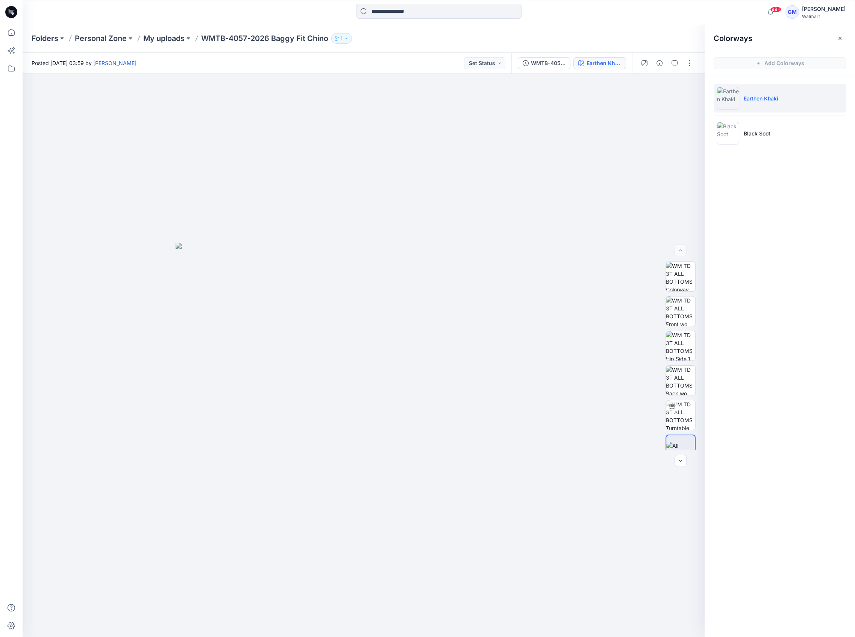
click at [768, 114] on ul "Earthen Khaki Black Soot" at bounding box center [780, 115] width 150 height 79
click at [770, 125] on li "Black Soot" at bounding box center [780, 133] width 132 height 29
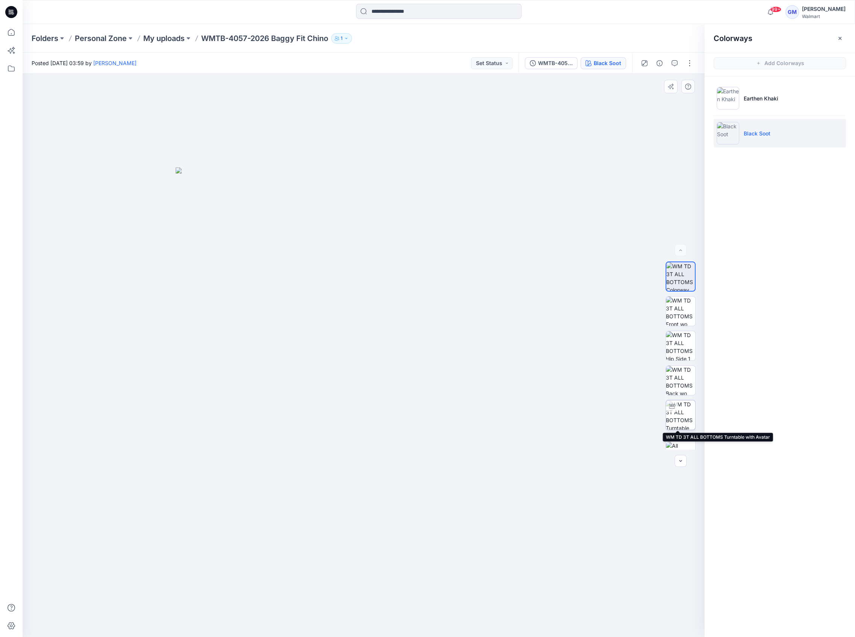
click at [680, 413] on img at bounding box center [680, 414] width 29 height 29
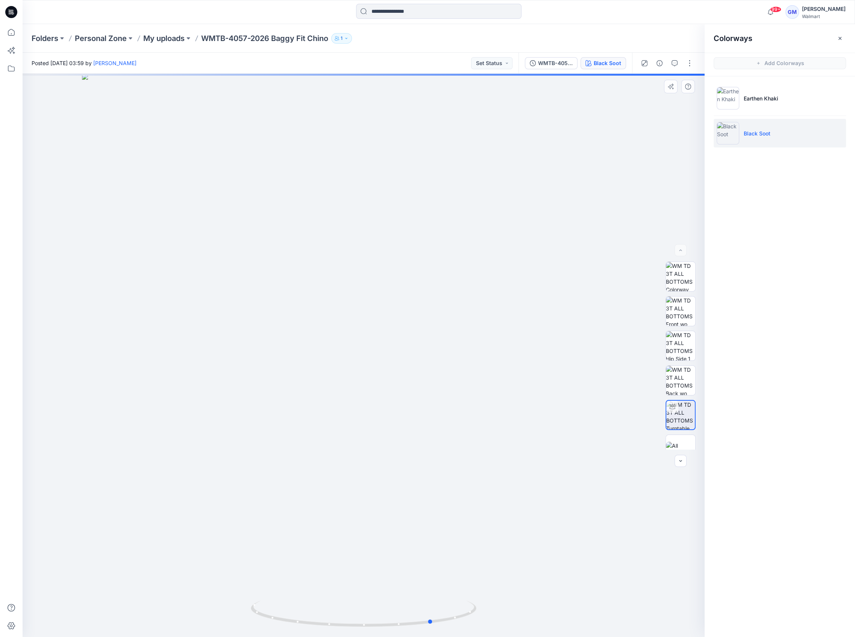
drag, startPoint x: 367, startPoint y: 627, endPoint x: 154, endPoint y: 622, distance: 212.9
click at [154, 622] on div at bounding box center [364, 355] width 682 height 563
click at [599, 192] on div at bounding box center [364, 355] width 682 height 563
click at [692, 65] on button "button" at bounding box center [690, 63] width 12 height 12
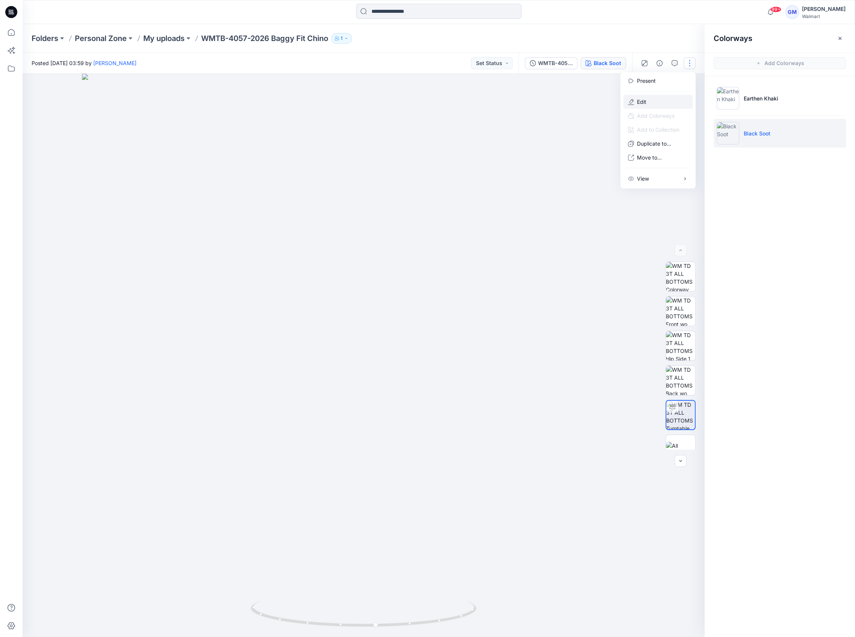
click at [658, 101] on button "Edit" at bounding box center [657, 102] width 69 height 14
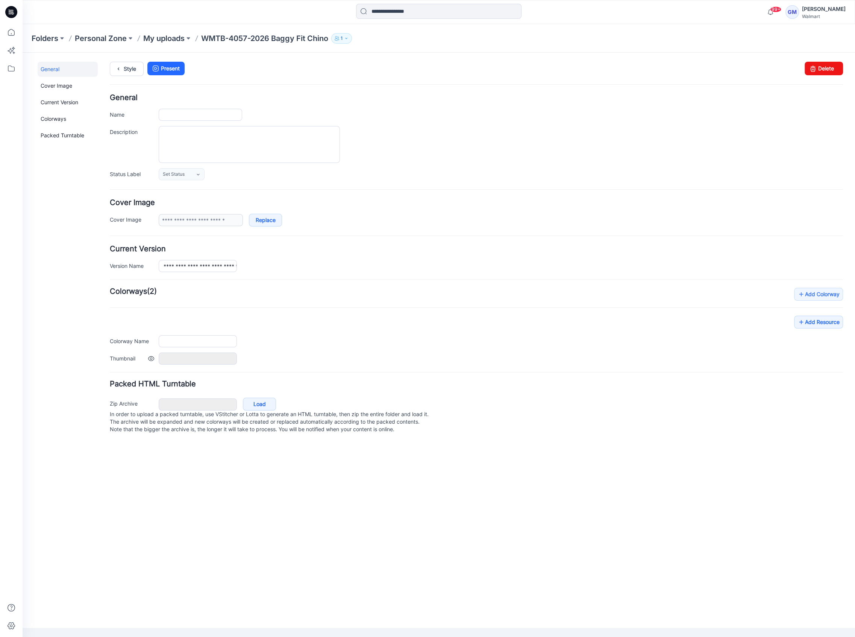
type input "**********"
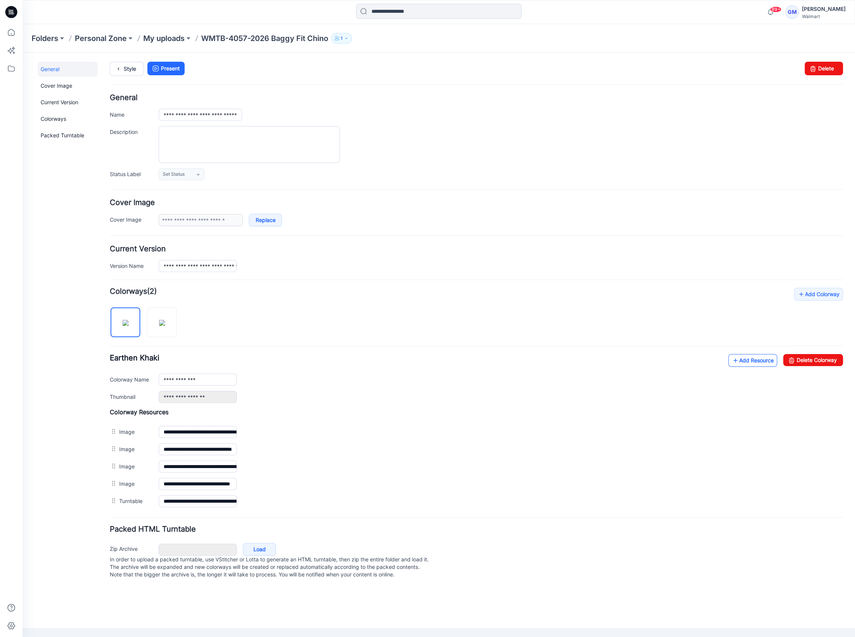
click at [755, 356] on link "Add Resource" at bounding box center [752, 360] width 49 height 13
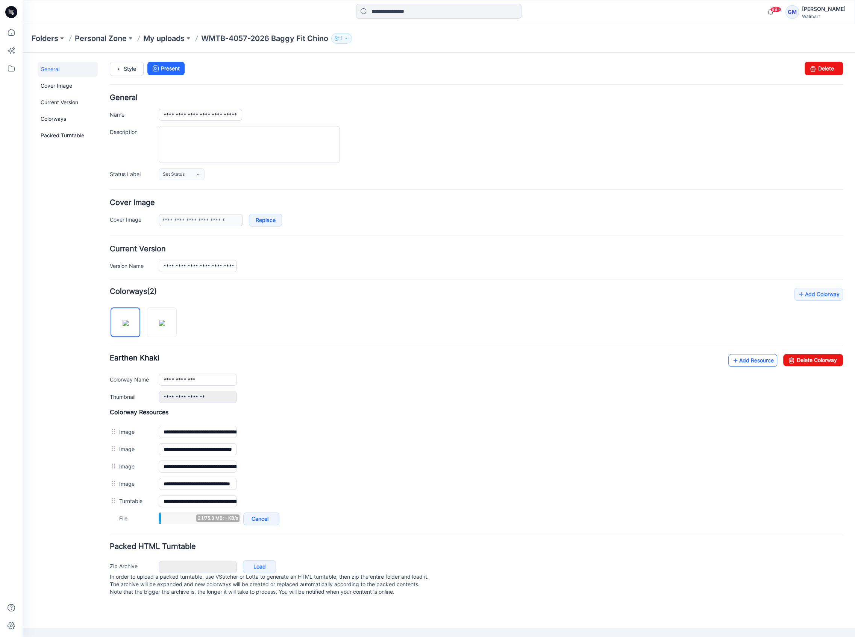
click at [761, 357] on link "Add Resource" at bounding box center [752, 360] width 49 height 13
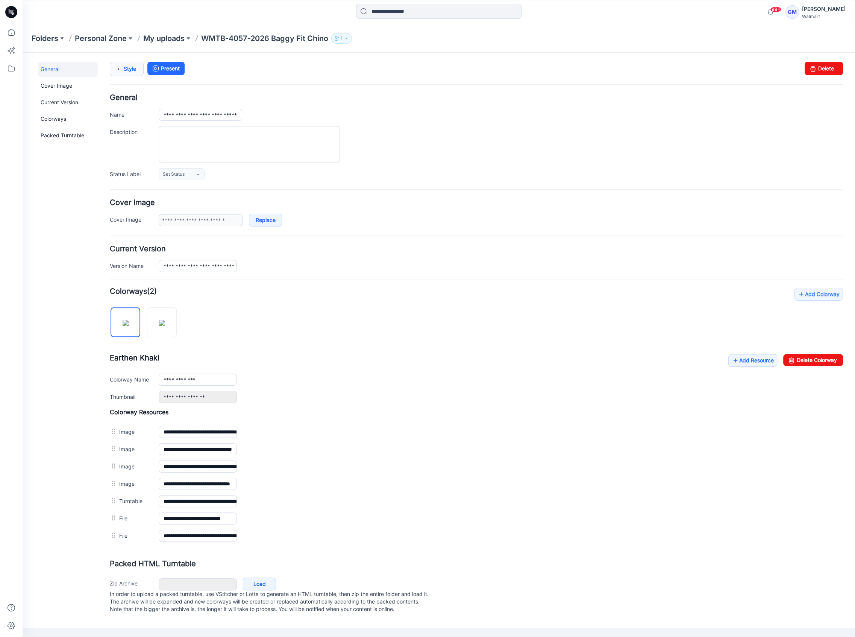
click at [130, 62] on link "Style" at bounding box center [127, 69] width 34 height 14
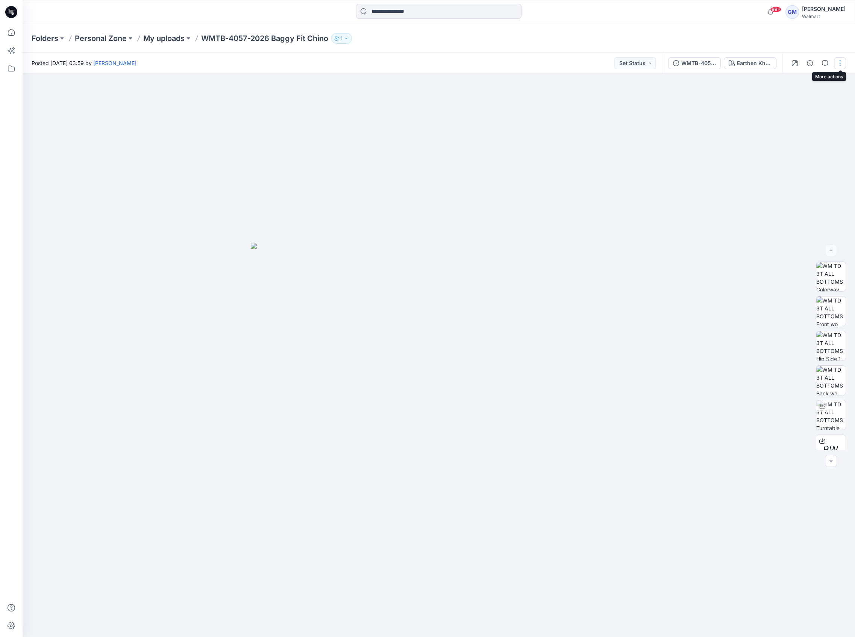
click at [842, 65] on button "button" at bounding box center [840, 63] width 12 height 12
click at [798, 143] on p "Duplicate to..." at bounding box center [804, 144] width 34 height 8
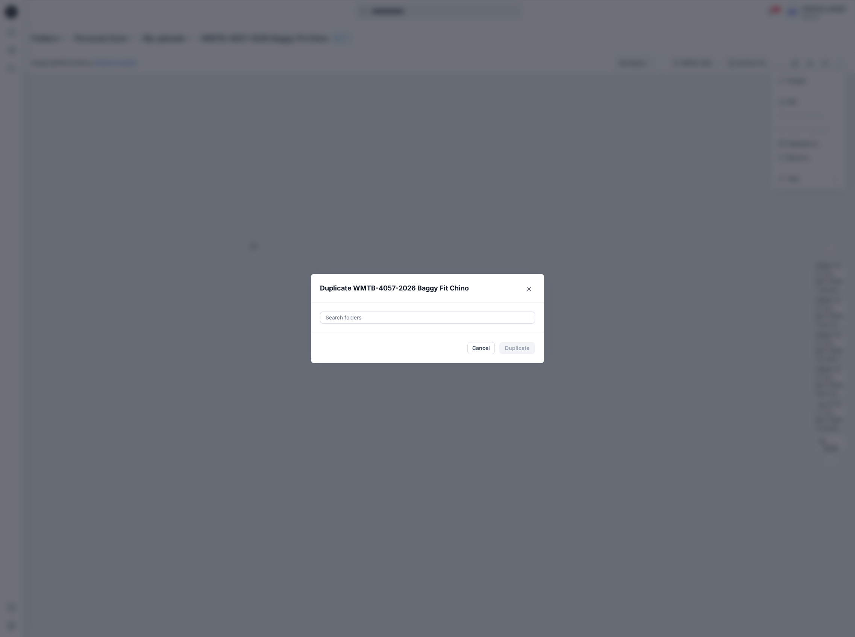
click at [502, 315] on div at bounding box center [427, 317] width 205 height 9
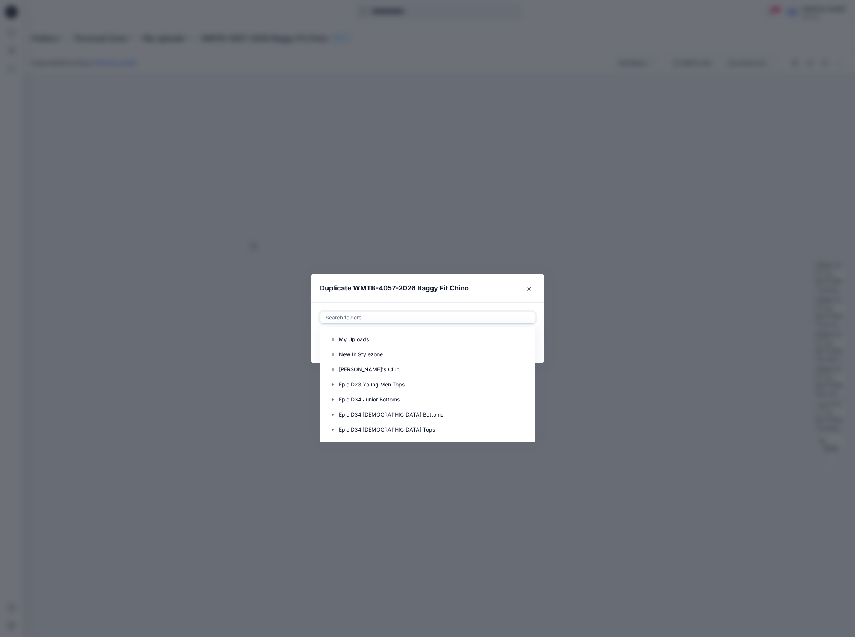
paste input "**********"
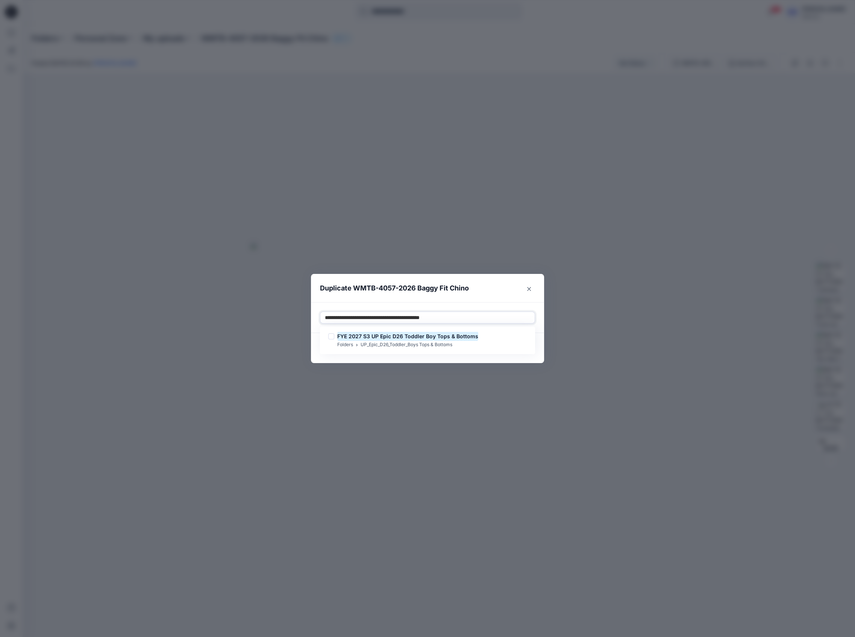
click at [449, 349] on div "FYE 2027 S3 UP Epic D26 Toddler Boy Tops & Bottoms Folders UP_Epic_D26_Toddler_…" at bounding box center [428, 340] width 212 height 24
click at [455, 340] on mark "FYE 2027 S3 UP Epic D26 Toddler Boy Tops & Bottoms" at bounding box center [407, 336] width 141 height 10
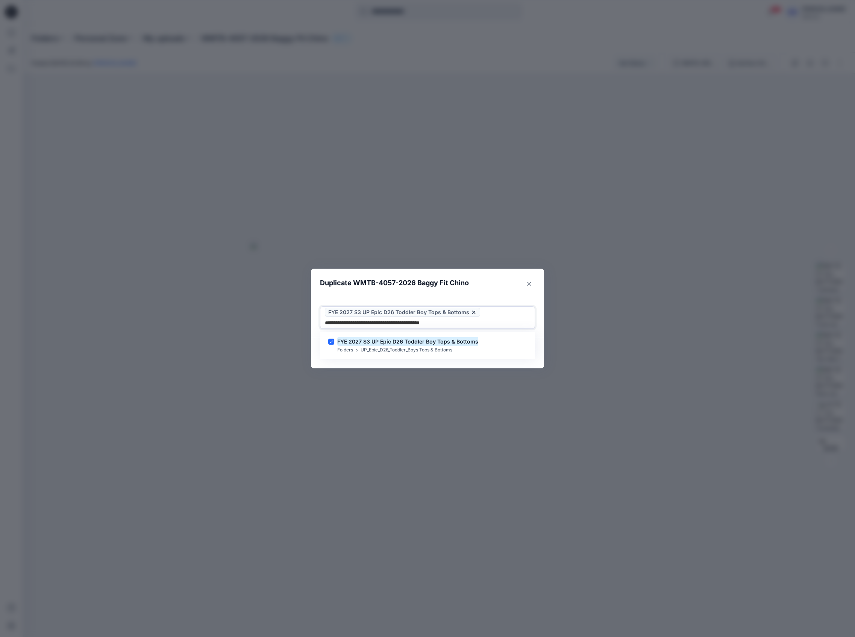
type input "**********"
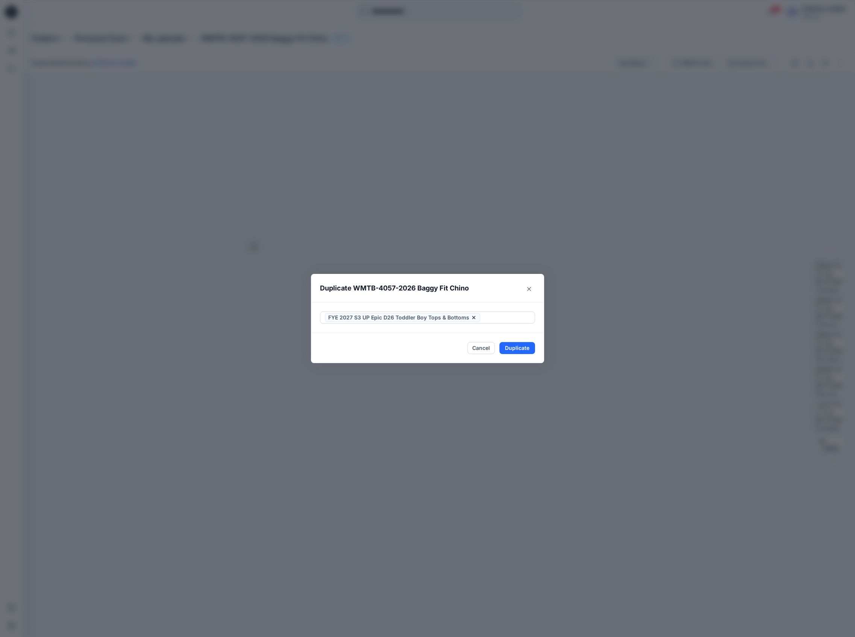
click at [481, 290] on header "Duplicate WMTB-4057-2026 Baggy Fit Chino" at bounding box center [420, 288] width 218 height 29
click at [520, 346] on button "Duplicate" at bounding box center [517, 348] width 36 height 12
click at [531, 291] on button "Close" at bounding box center [529, 288] width 12 height 12
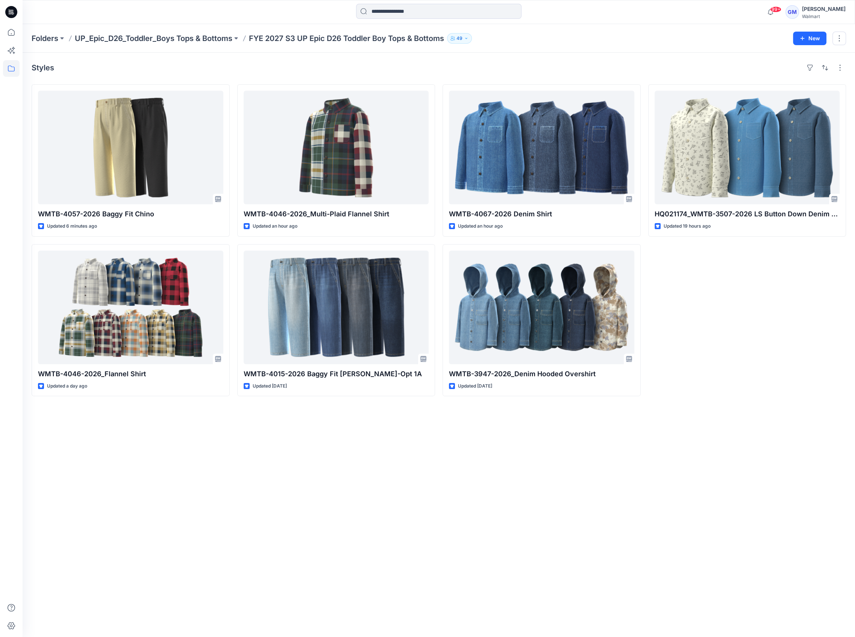
click at [90, 59] on div "Styles WMTB-4057-2026 Baggy Fit Chino Updated 6 minutes ago WMTB-4046-2026_Flan…" at bounding box center [439, 345] width 833 height 584
drag, startPoint x: 89, startPoint y: 498, endPoint x: 192, endPoint y: 564, distance: 123.0
click at [89, 498] on div "Styles WMTB-4057-2026 Baggy Fit Chino Updated 7 minutes ago WMTB-4046-2026_Flan…" at bounding box center [439, 345] width 833 height 584
click at [535, 446] on div "Styles WMTB-4057-2026 Baggy Fit Chino Updated 7 minutes ago WMTB-4046-2026_Flan…" at bounding box center [439, 345] width 833 height 584
click at [517, 508] on div "Styles WMTB-4057-2026 Baggy Fit Chino Updated 7 minutes ago WMTB-4046-2026_Flan…" at bounding box center [439, 345] width 833 height 584
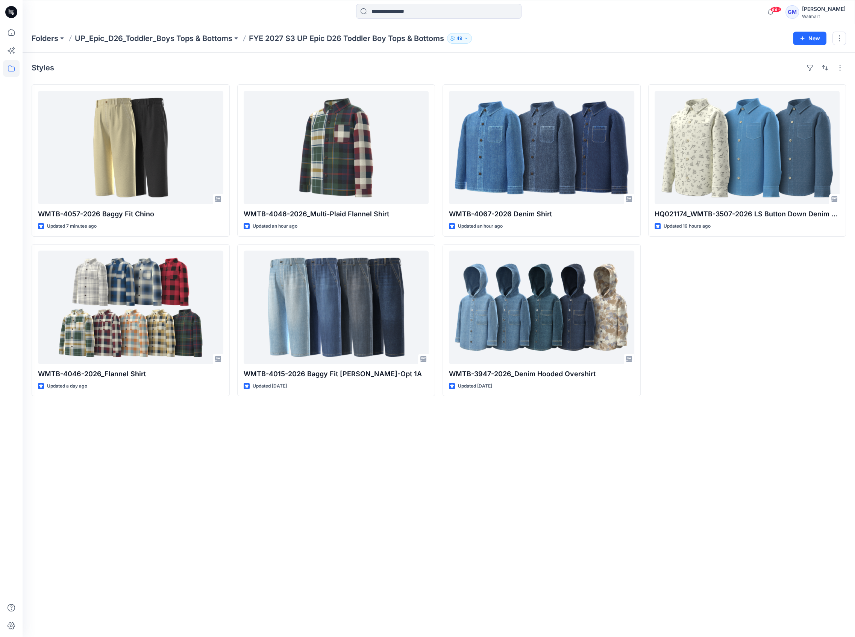
click at [583, 543] on div "Styles WMTB-4057-2026 Baggy Fit Chino Updated 7 minutes ago WMTB-4046-2026_Flan…" at bounding box center [439, 345] width 833 height 584
click at [61, 456] on div "Styles WMTB-4057-2026 Baggy Fit Chino Updated 9 minutes ago WMTB-4046-2026_Flan…" at bounding box center [439, 345] width 833 height 584
click at [107, 460] on div "Styles WMTB-4057-2026 Baggy Fit Chino Updated 9 minutes ago WMTB-4046-2026_Flan…" at bounding box center [439, 345] width 833 height 584
click at [350, 2] on div "99+ Notifications Your style WMTB-4057-2026 Baggy Fit Chino has been updated wi…" at bounding box center [439, 12] width 833 height 24
click at [379, 10] on input at bounding box center [438, 11] width 165 height 15
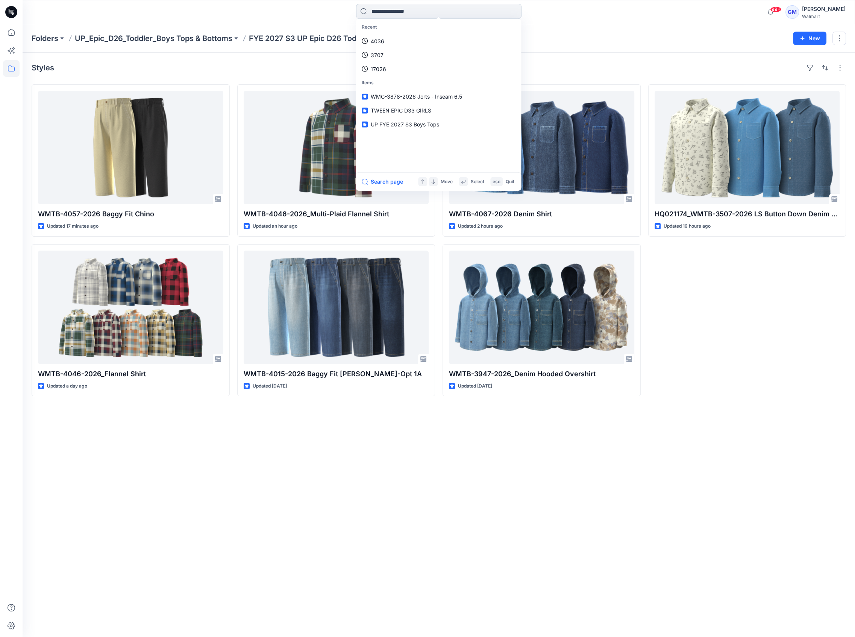
paste input "**********"
type input "**********"
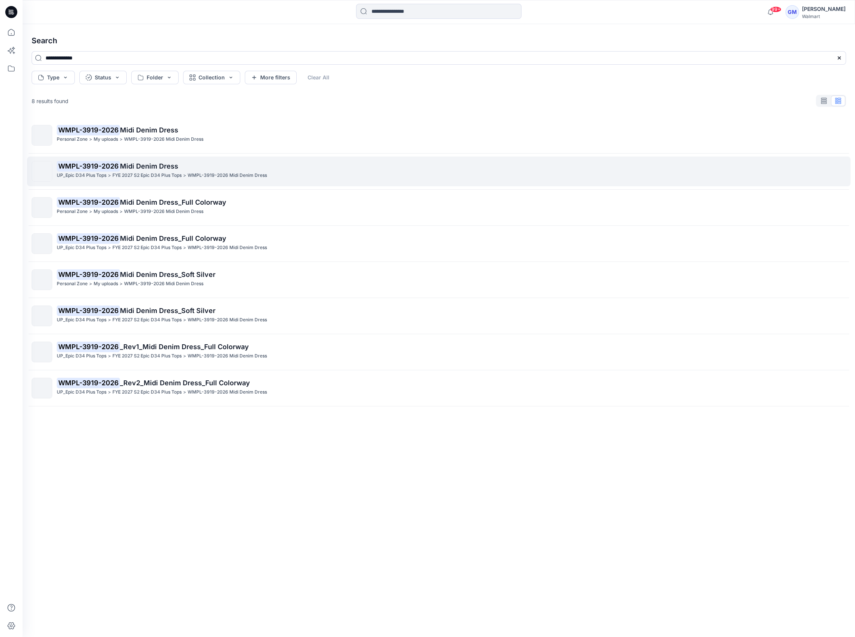
click at [246, 164] on p "WMPL-3919-2026 Midi Denim Dress" at bounding box center [451, 166] width 789 height 11
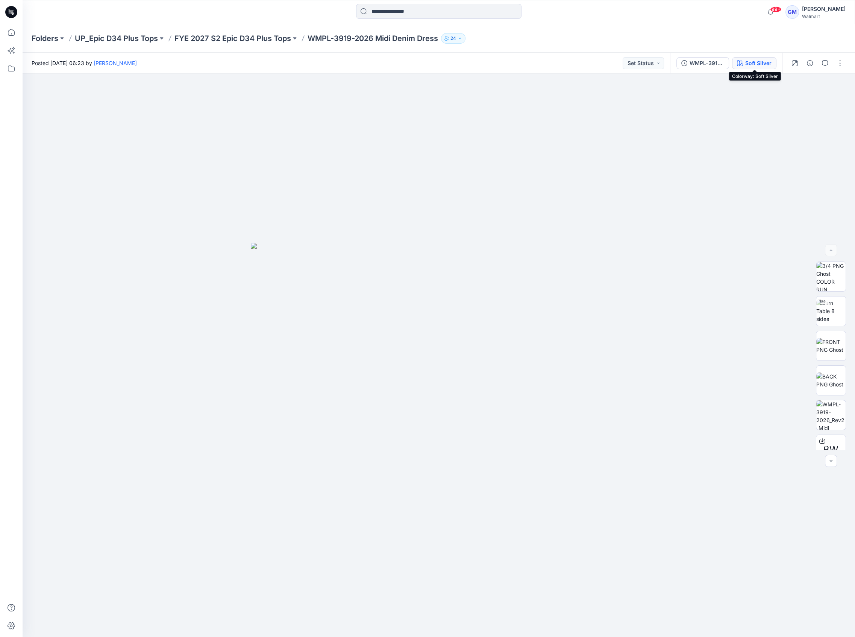
click at [752, 63] on div "Soft Silver" at bounding box center [758, 63] width 26 height 8
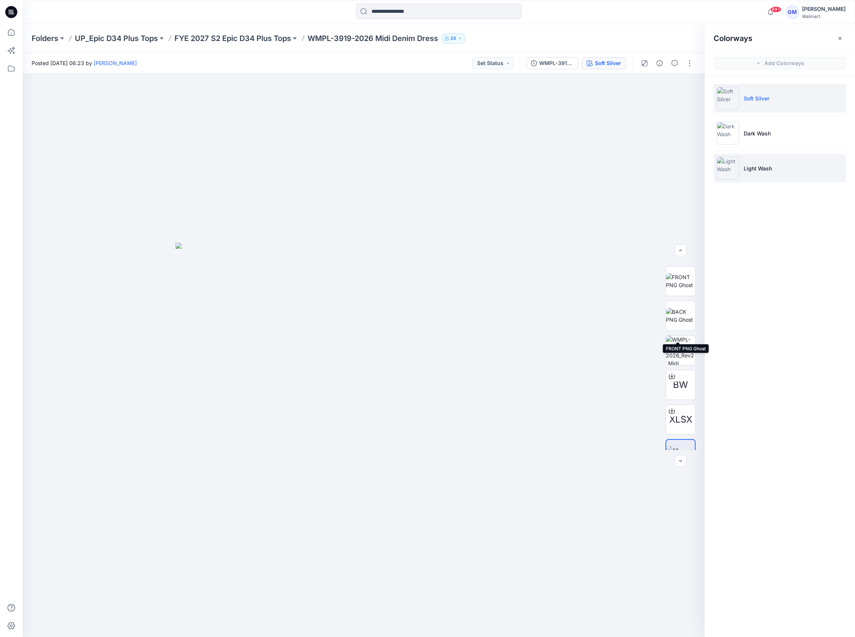
scroll to position [83, 0]
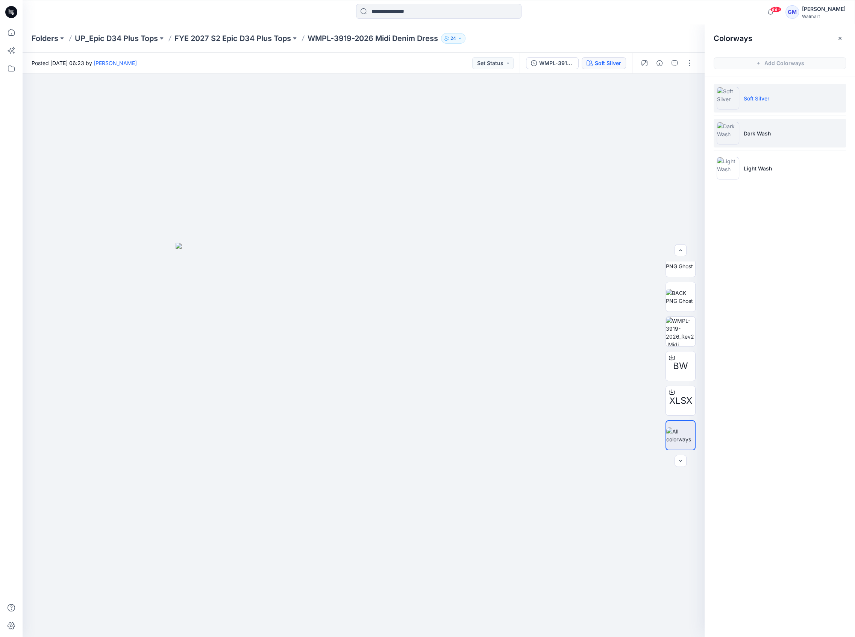
click at [800, 136] on li "Dark Wash" at bounding box center [780, 133] width 132 height 29
click at [535, 270] on div at bounding box center [364, 355] width 682 height 563
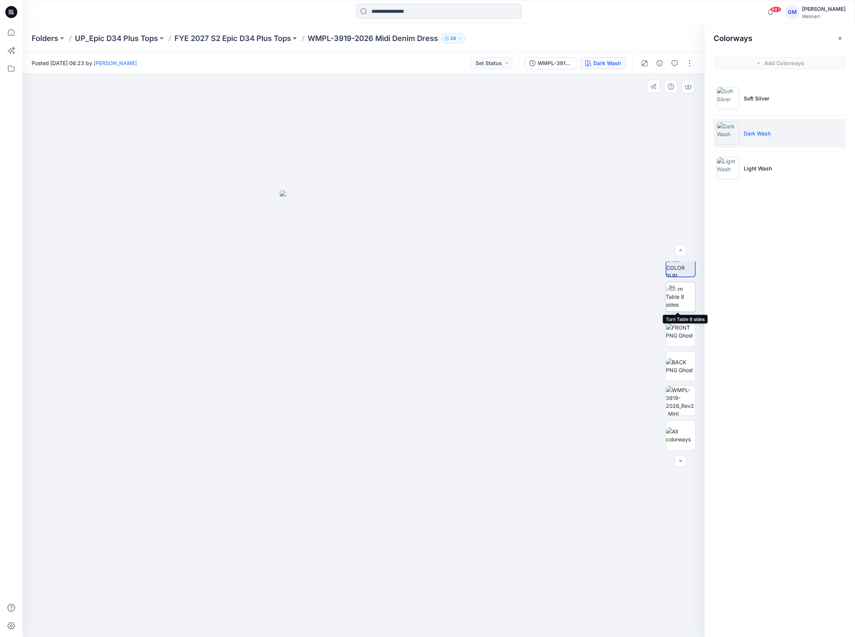
click at [683, 296] on img at bounding box center [680, 297] width 29 height 24
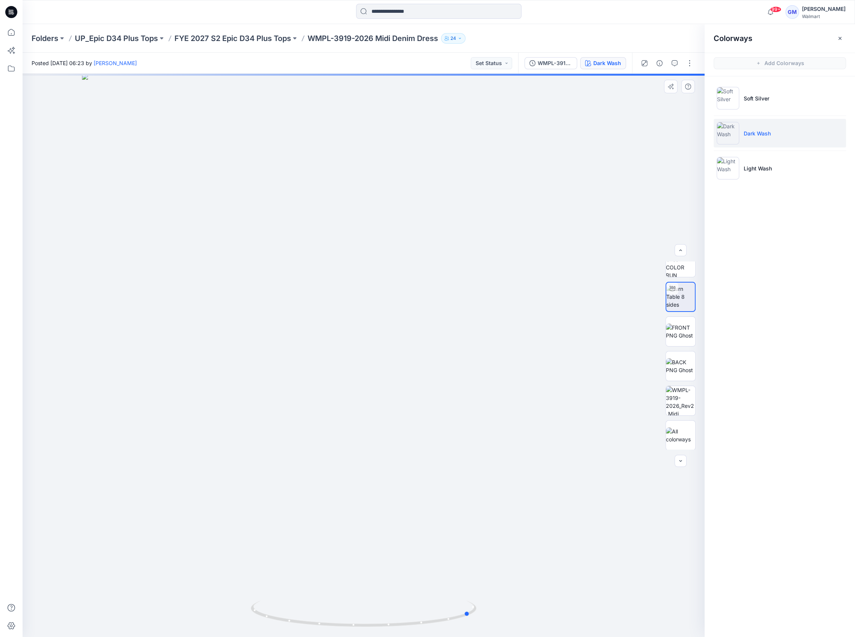
drag, startPoint x: 366, startPoint y: 628, endPoint x: 247, endPoint y: 626, distance: 118.5
click at [247, 626] on div at bounding box center [364, 355] width 682 height 563
click at [60, 393] on div at bounding box center [364, 355] width 682 height 563
